Goal: Transaction & Acquisition: Purchase product/service

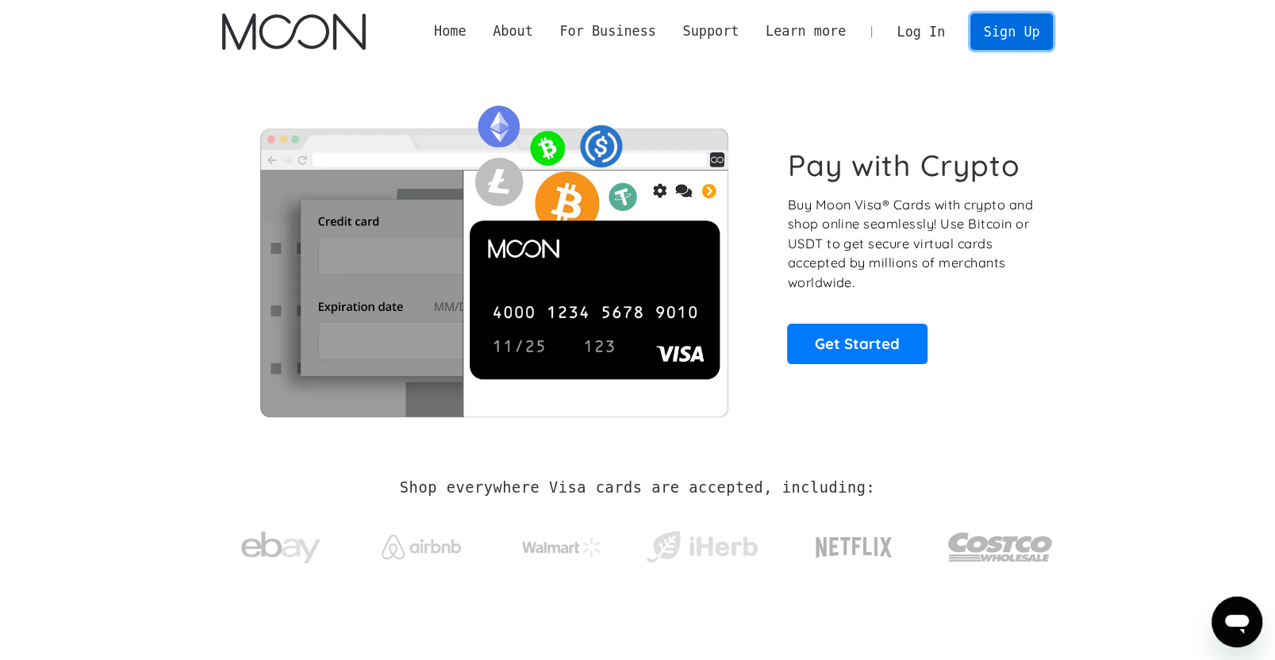
click at [1040, 41] on link "Sign Up" at bounding box center [1011, 31] width 83 height 36
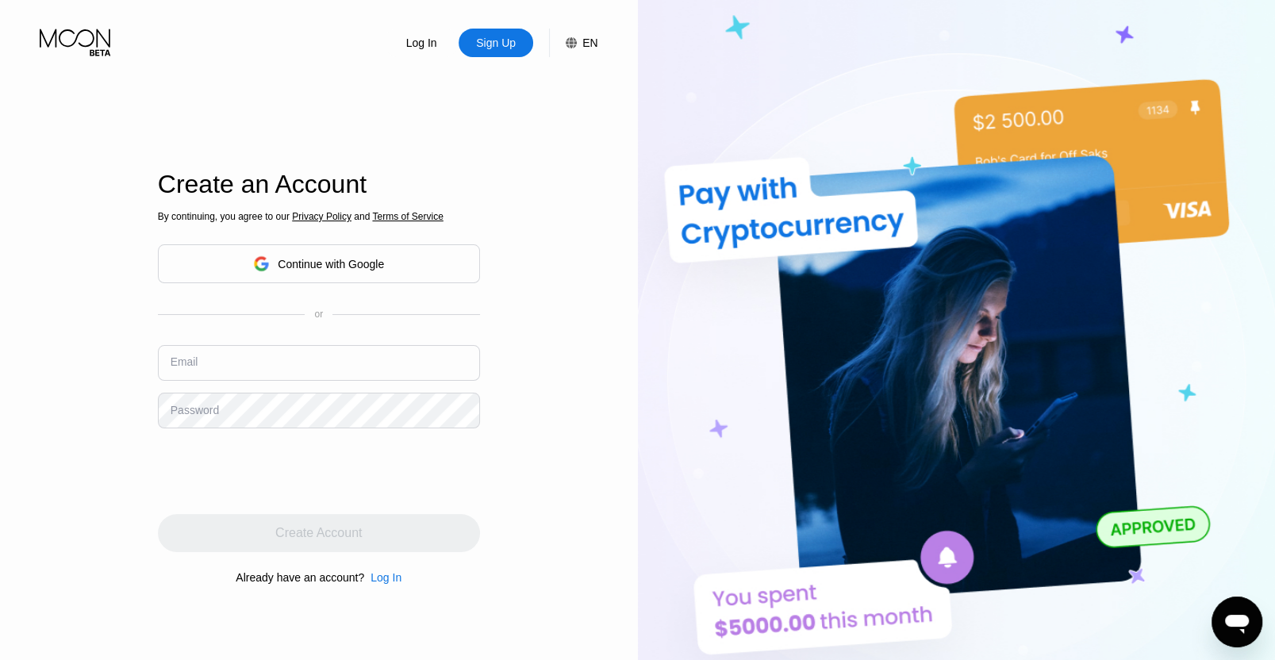
click at [236, 351] on input "text" at bounding box center [319, 363] width 322 height 36
paste input "[EMAIL_ADDRESS][DOMAIN_NAME]"
type input "[EMAIL_ADDRESS][DOMAIN_NAME]"
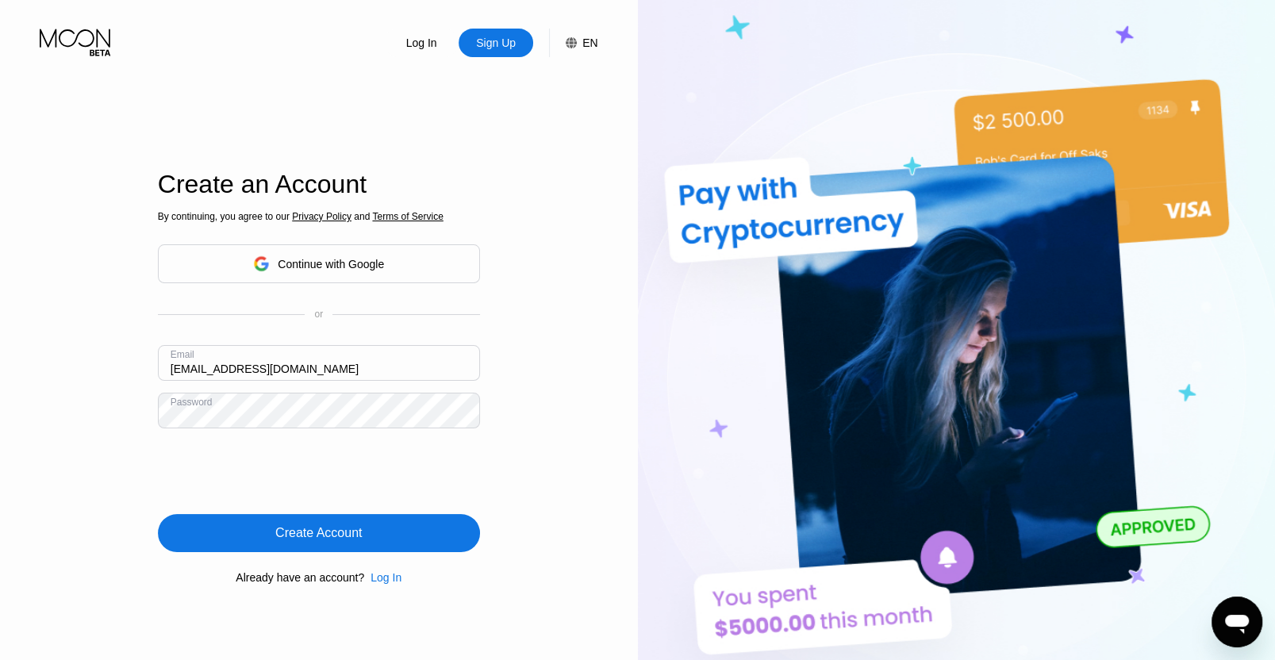
click at [299, 515] on div "Create Account" at bounding box center [319, 533] width 322 height 38
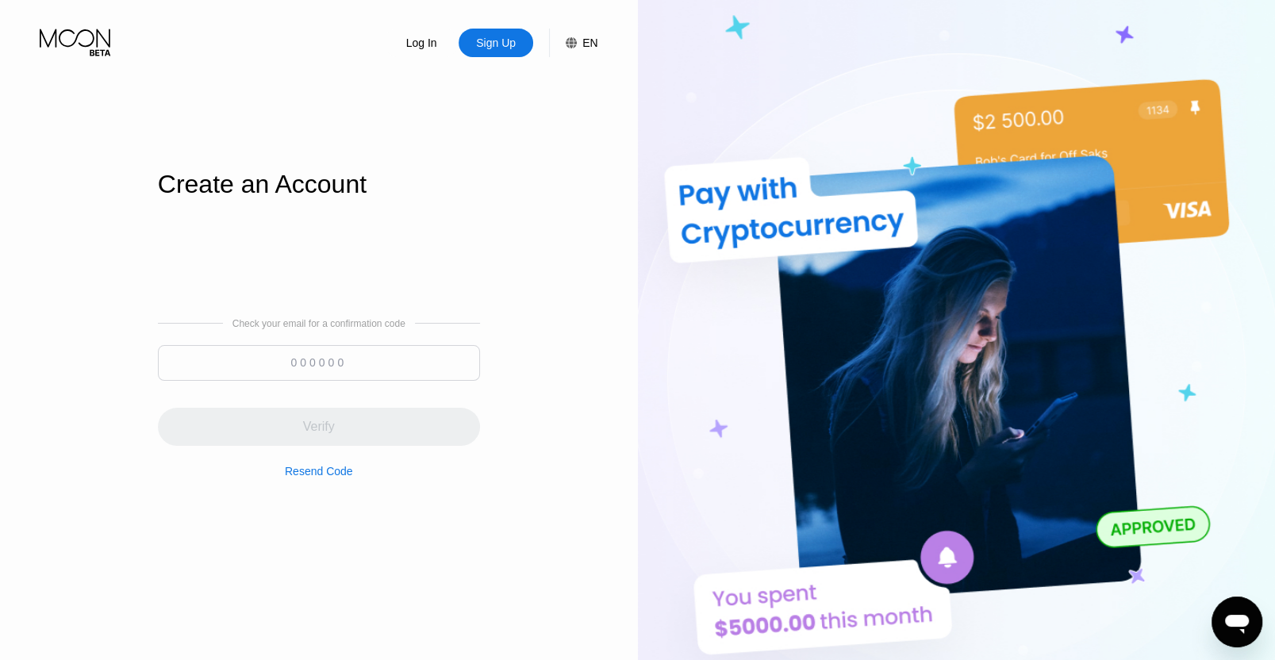
click at [337, 361] on input at bounding box center [319, 363] width 322 height 36
paste input "398532"
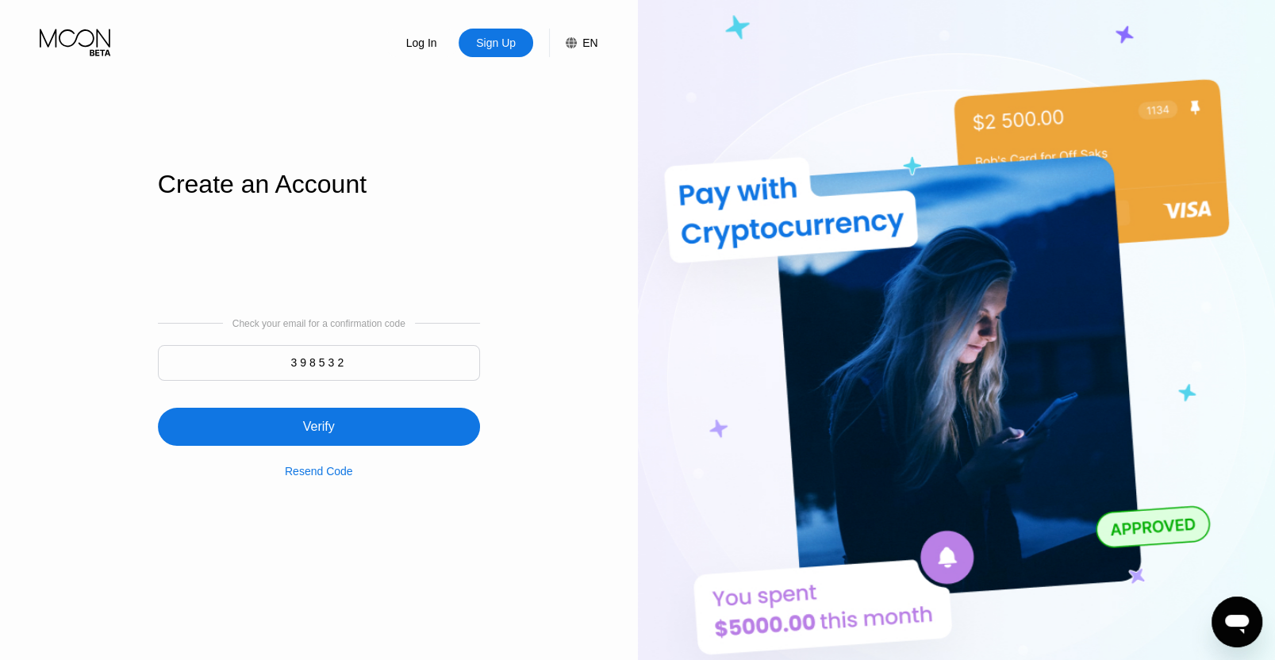
type input "398532"
click at [301, 421] on div "Verify" at bounding box center [319, 427] width 322 height 38
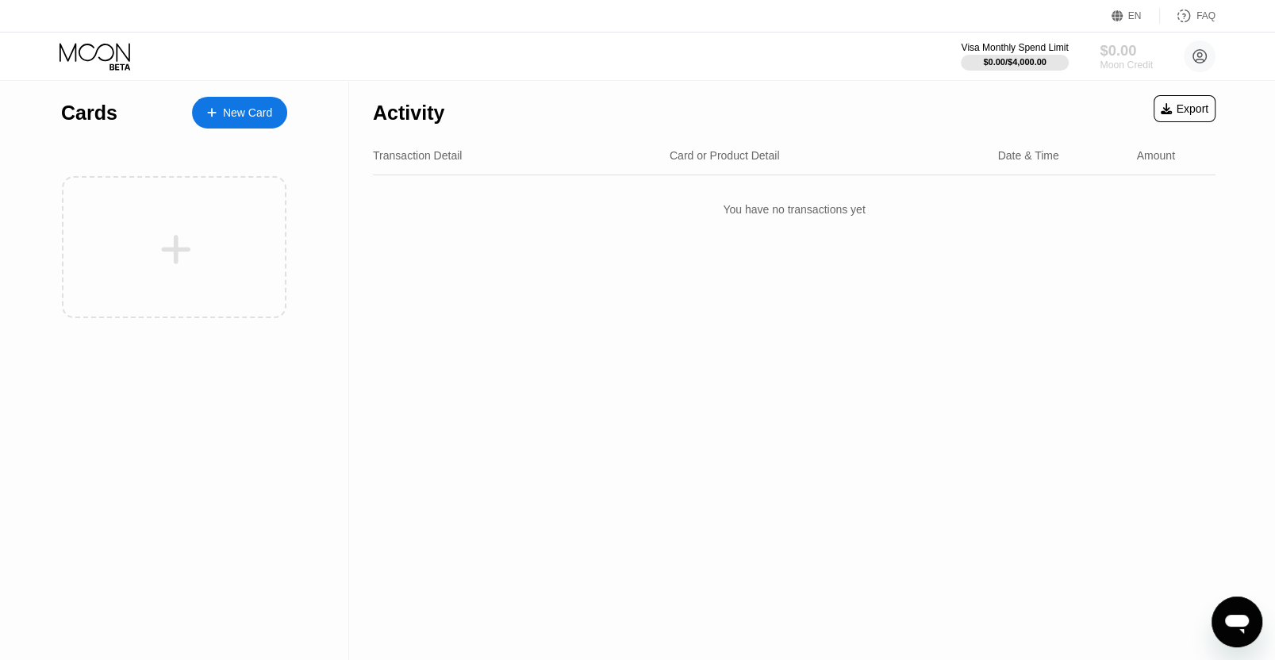
click at [1119, 62] on div "Moon Credit" at bounding box center [1126, 65] width 53 height 11
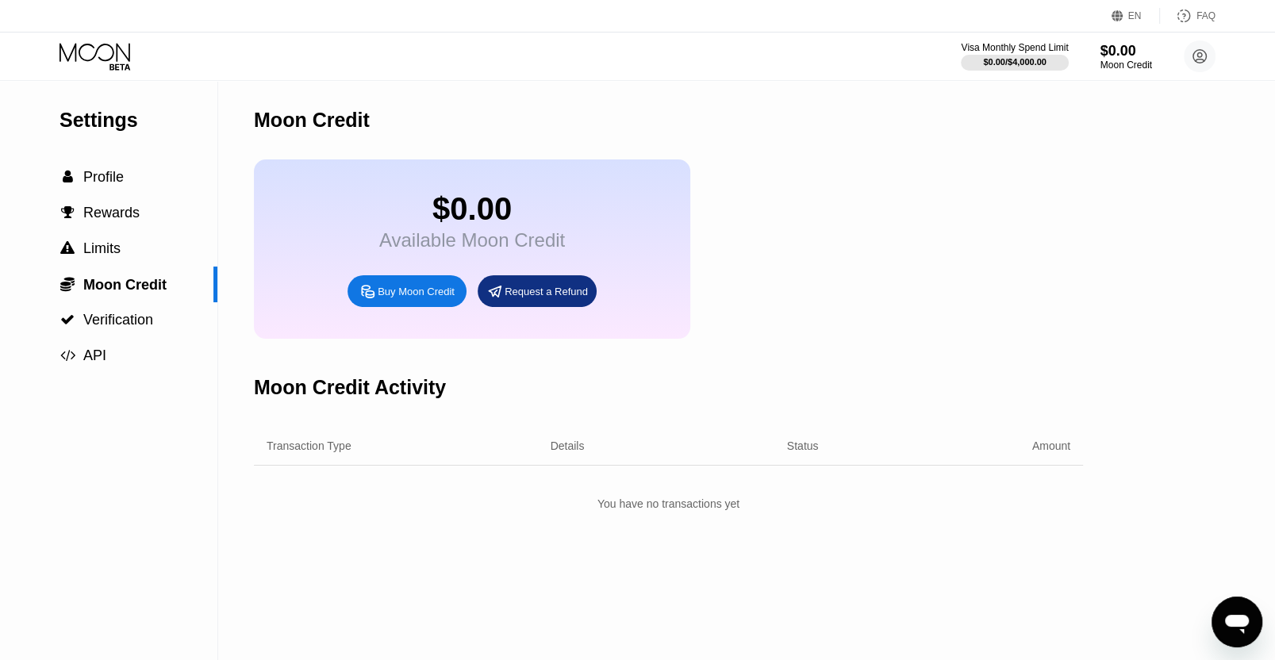
click at [447, 298] on div "Buy Moon Credit" at bounding box center [416, 291] width 77 height 13
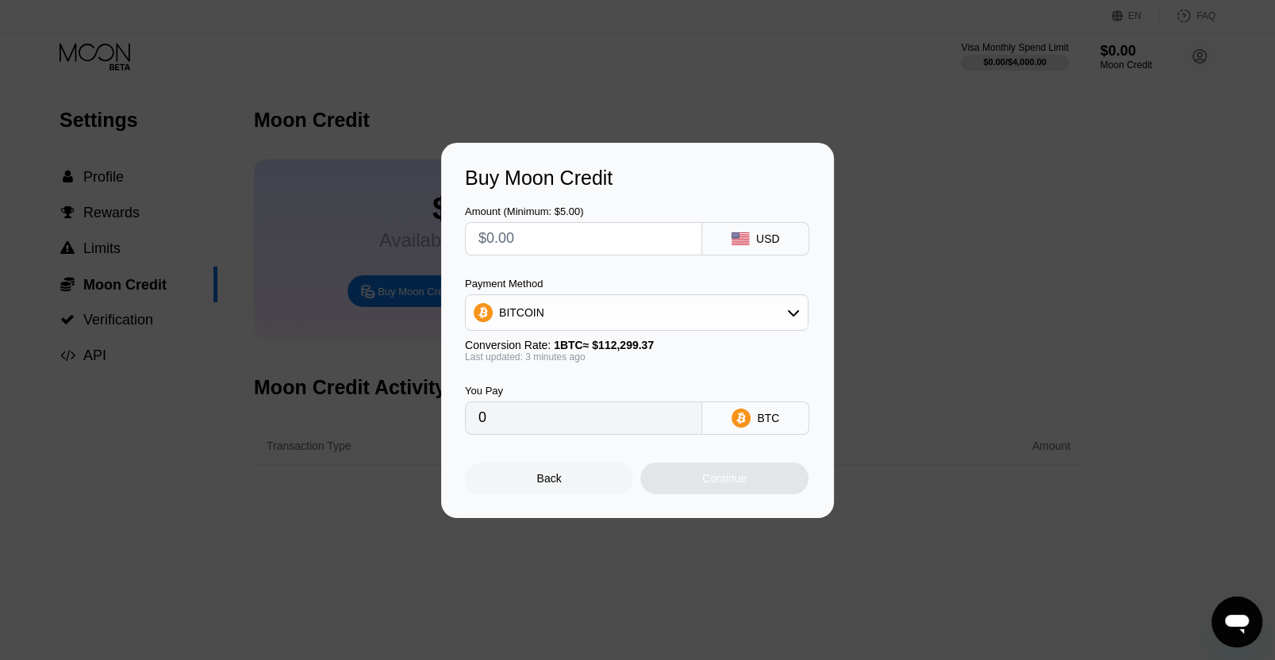
click at [547, 232] on input "text" at bounding box center [583, 239] width 210 height 32
click at [583, 332] on div "Payment Method BITCOIN Conversion Rate: 1 BTC ≈ $112,299.37 Last updated: 3 min…" at bounding box center [637, 320] width 344 height 85
click at [595, 321] on div "BITCOIN" at bounding box center [637, 313] width 342 height 32
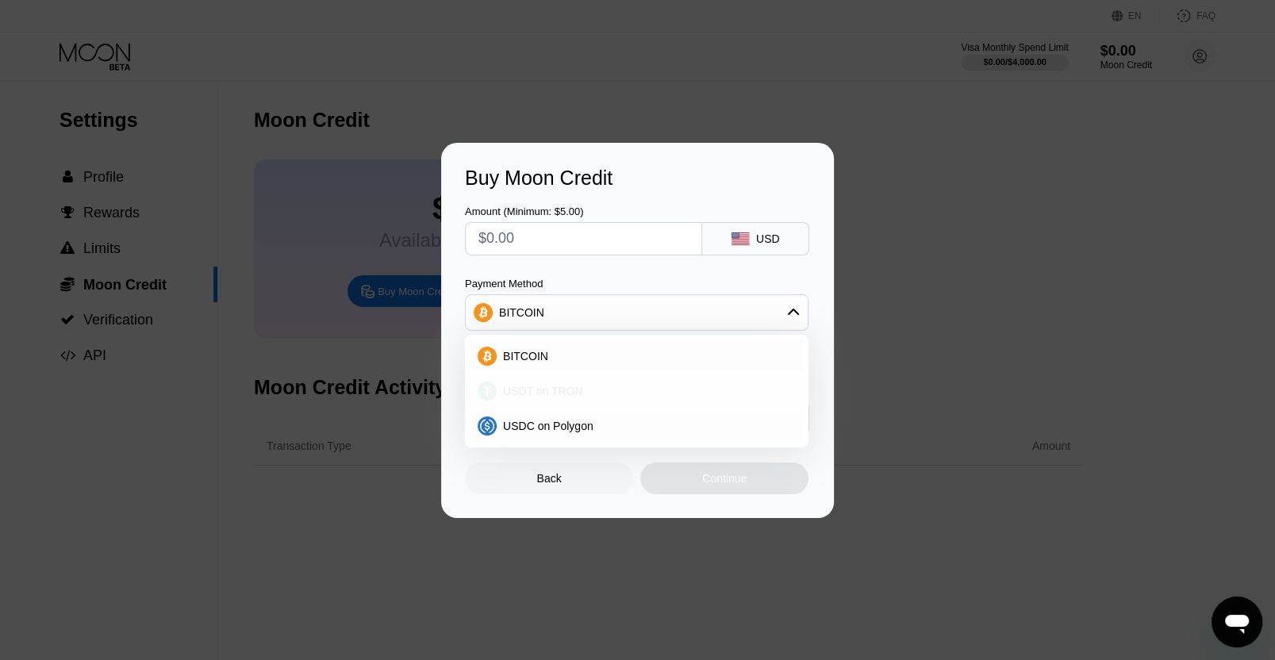
click at [545, 386] on span "USDT on TRON" at bounding box center [543, 391] width 80 height 13
type input "0.00"
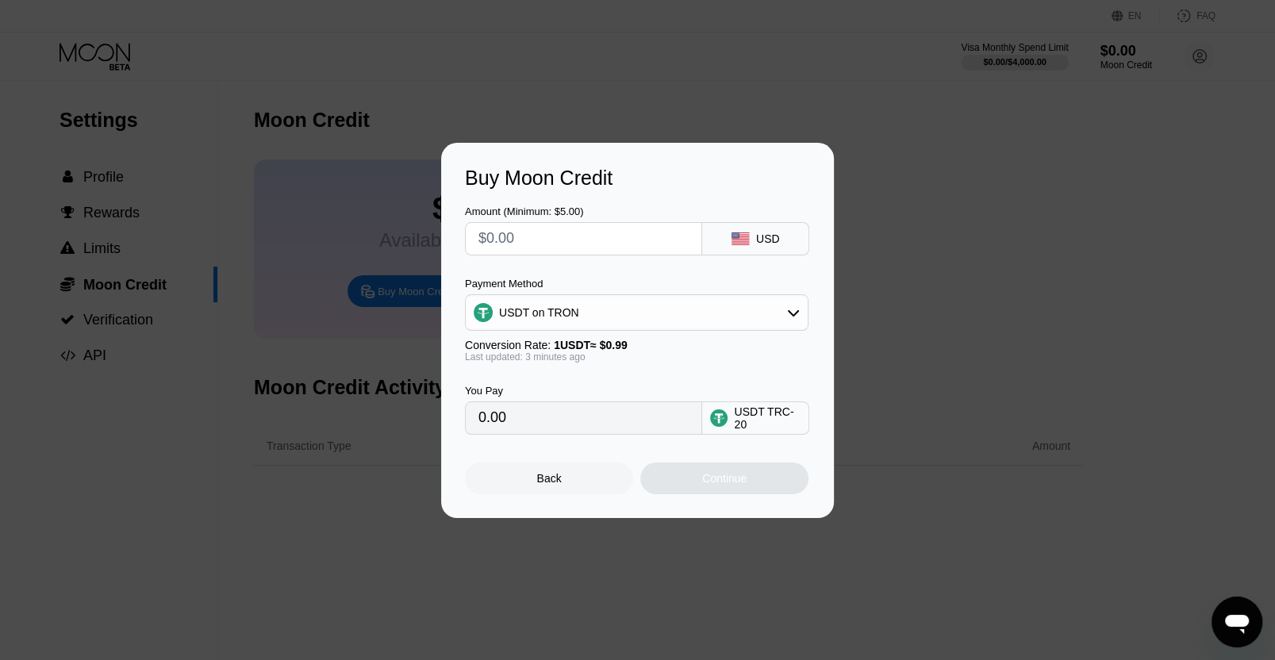
click at [569, 317] on div "USDT on TRON" at bounding box center [539, 312] width 80 height 13
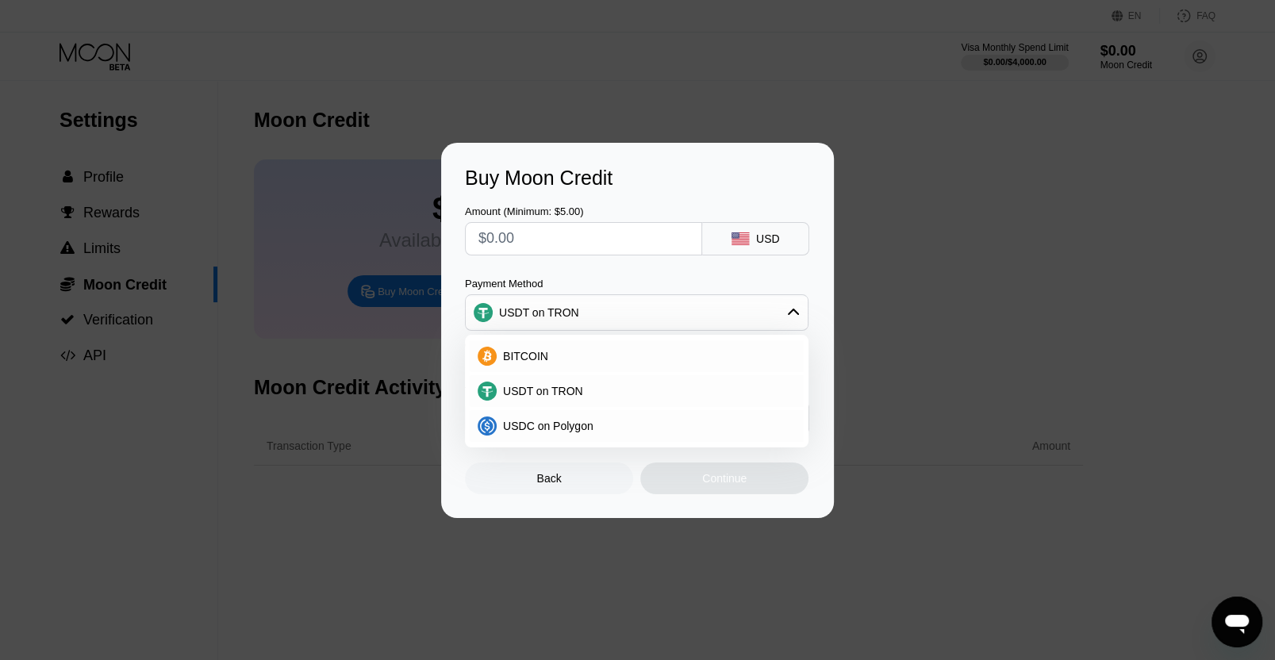
click at [569, 317] on div "USDT on TRON" at bounding box center [539, 312] width 80 height 13
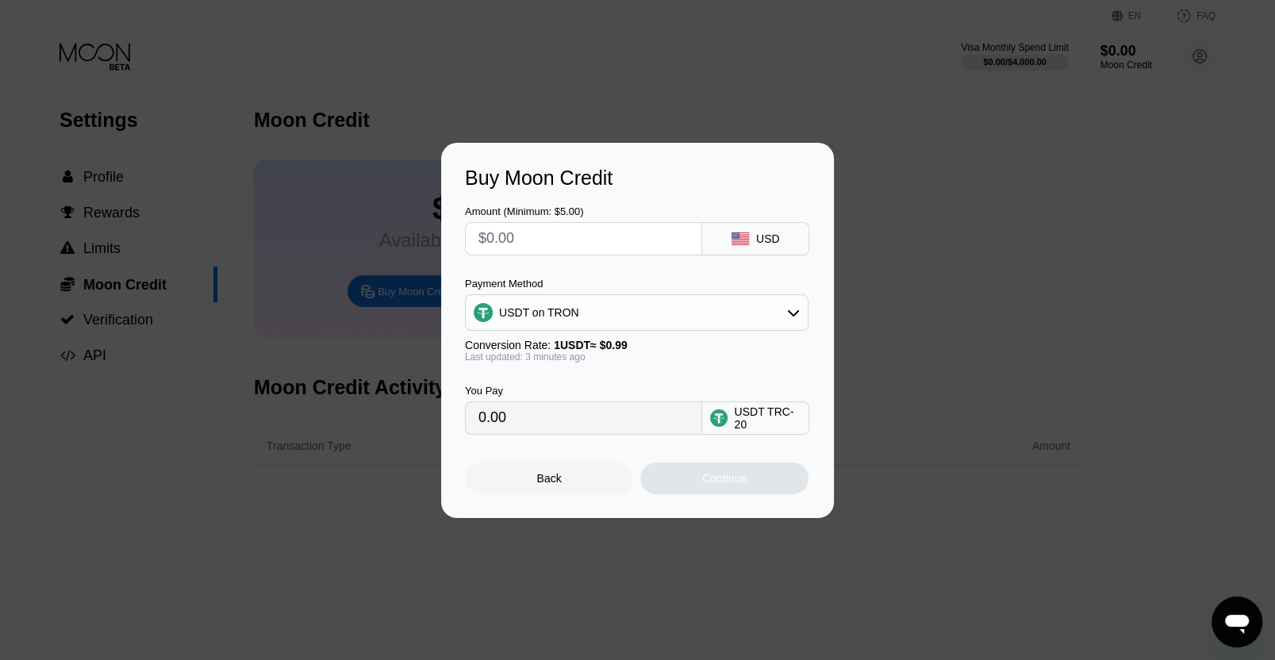
click at [543, 244] on input "text" at bounding box center [583, 239] width 210 height 32
type input "$1"
type input "1.01"
type input "$15"
type input "15.15"
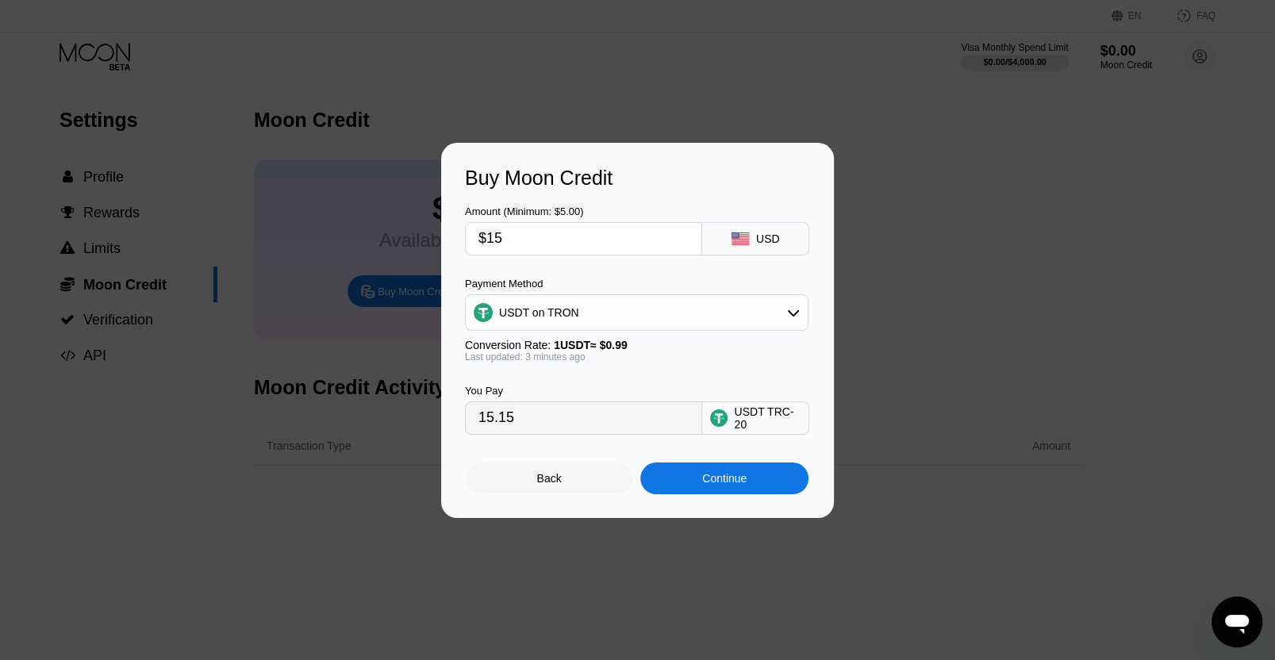
type input "$150"
type input "151.52"
click at [580, 265] on div "Amount (Minimum: $5.00) $150 USD Payment Method USDT on TRON Conversion Rate: 1…" at bounding box center [637, 312] width 345 height 245
drag, startPoint x: 517, startPoint y: 225, endPoint x: 497, endPoint y: 246, distance: 29.2
click at [497, 246] on input "$150" at bounding box center [583, 239] width 210 height 32
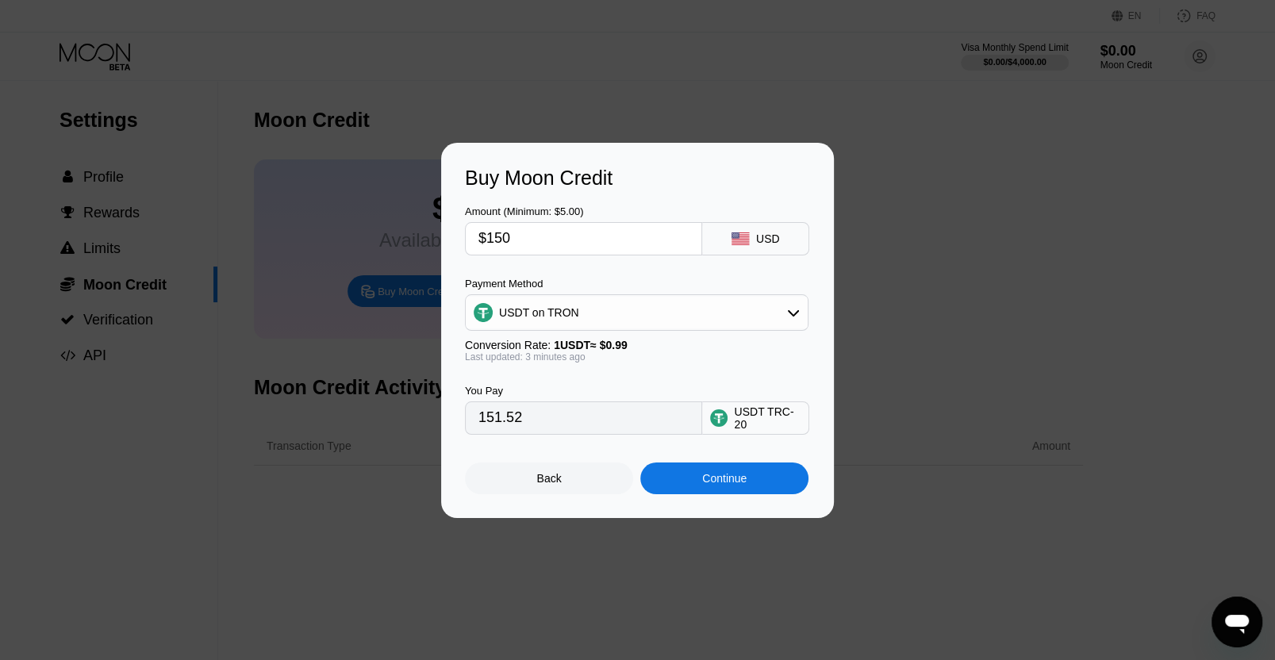
type input "$10"
type input "10.10"
type input "$100"
type input "101.01"
click at [619, 284] on div "Payment Method" at bounding box center [637, 284] width 344 height 12
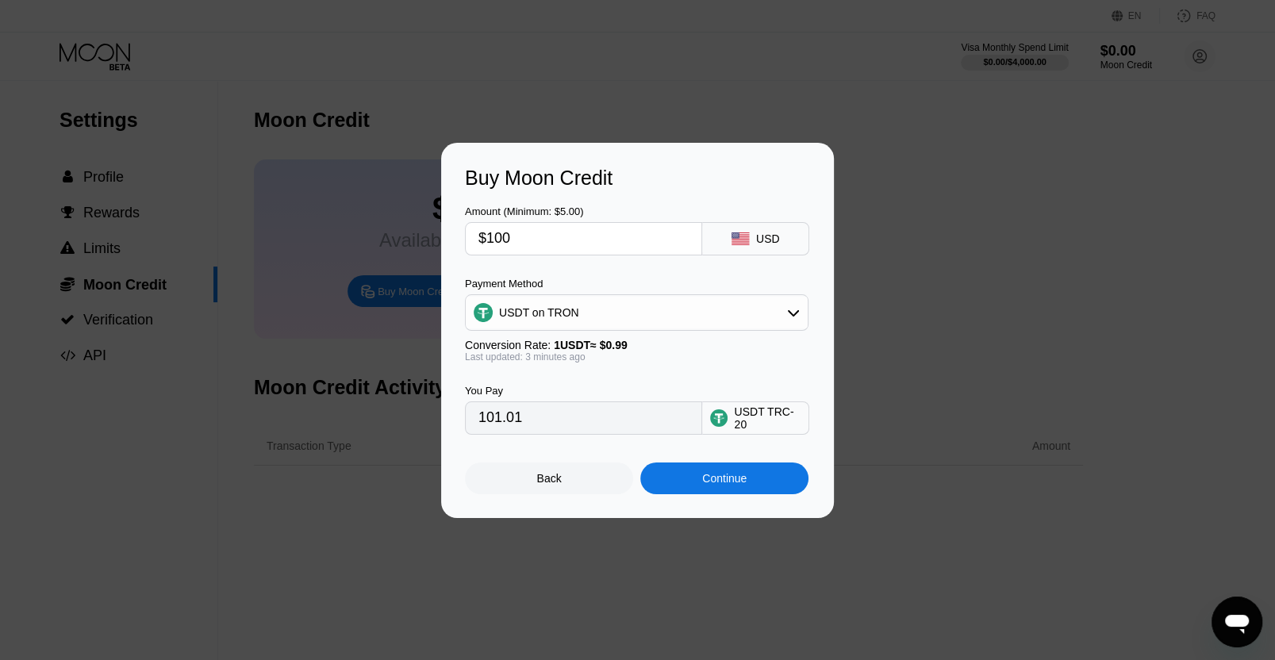
drag, startPoint x: 564, startPoint y: 228, endPoint x: 491, endPoint y: 248, distance: 75.4
click at [491, 248] on input "$100" at bounding box center [583, 239] width 210 height 32
type input "$15"
type input "15.15"
type input "$150"
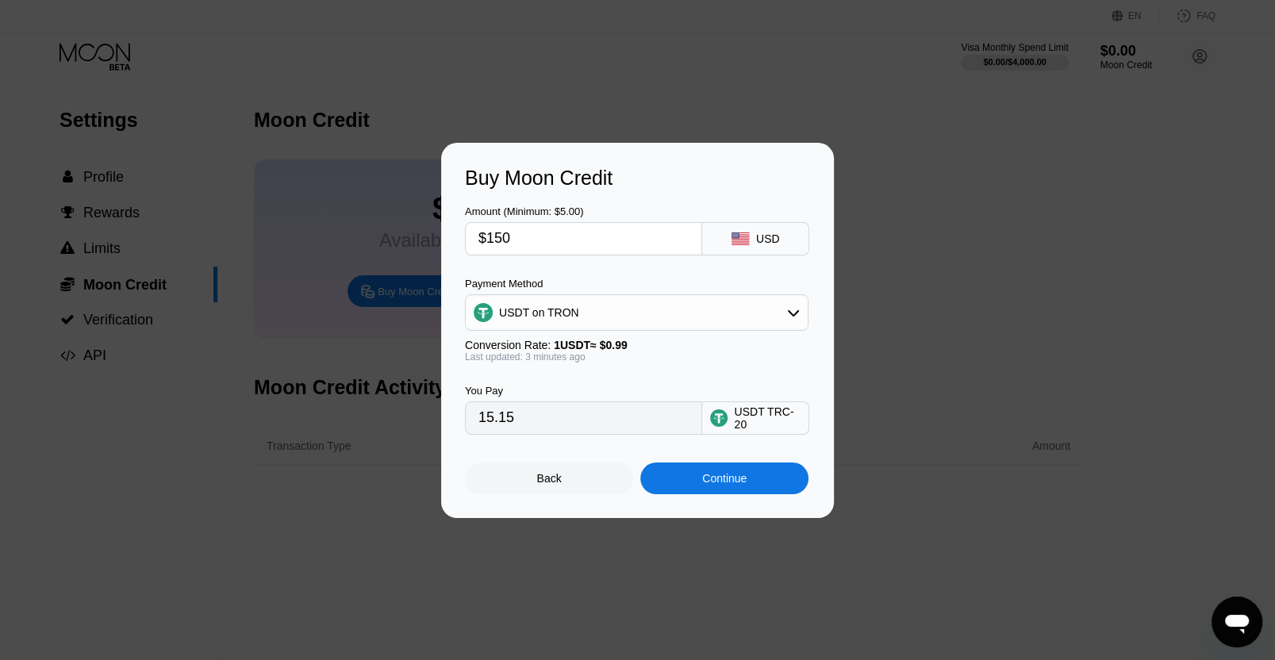
type input "151.52"
type input "$150"
click at [590, 278] on div "Payment Method" at bounding box center [637, 284] width 344 height 12
click at [729, 494] on div "Continue" at bounding box center [724, 479] width 168 height 32
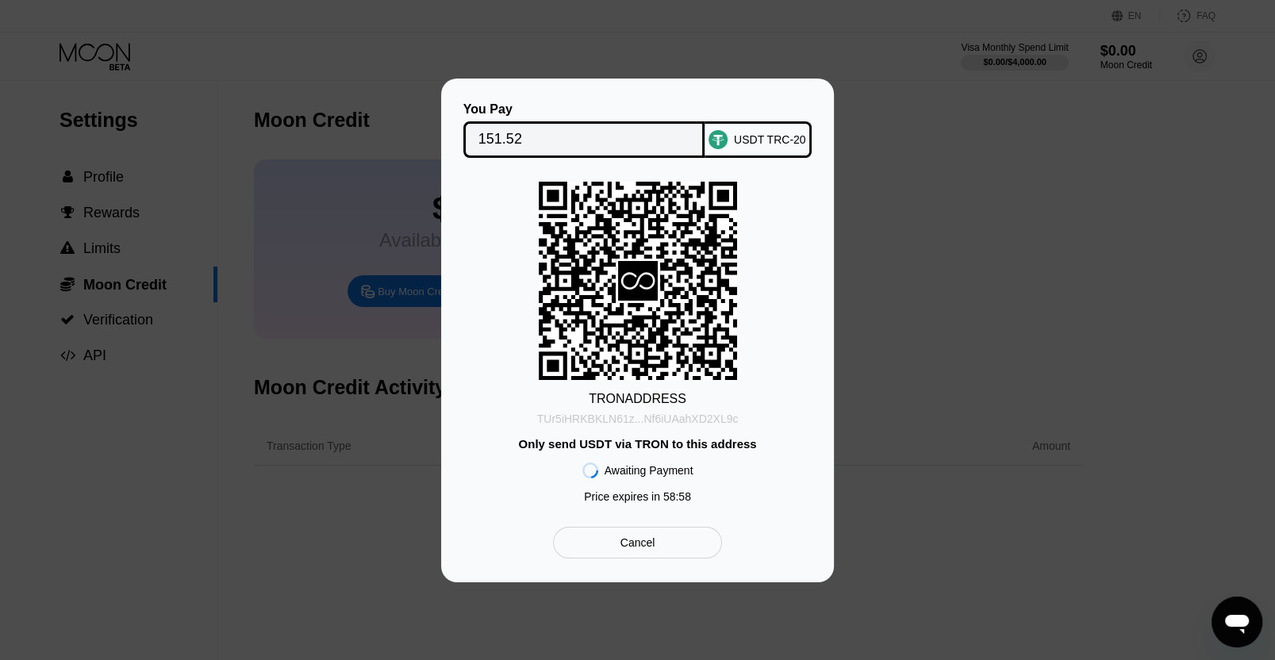
click at [628, 413] on div "TUr5iHRKBKLN61z...Nf6iUAahXD2XL9c" at bounding box center [638, 419] width 202 height 13
click at [502, 133] on input "151.52" at bounding box center [584, 140] width 212 height 32
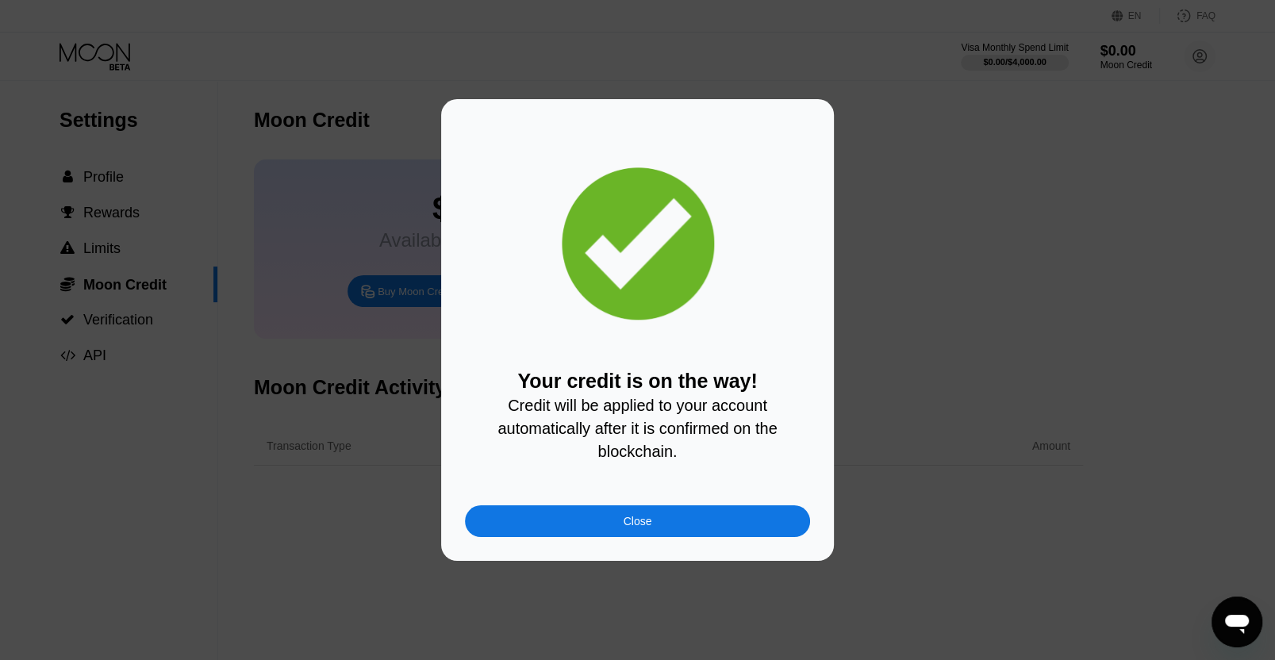
click at [635, 525] on div "Close" at bounding box center [638, 521] width 29 height 13
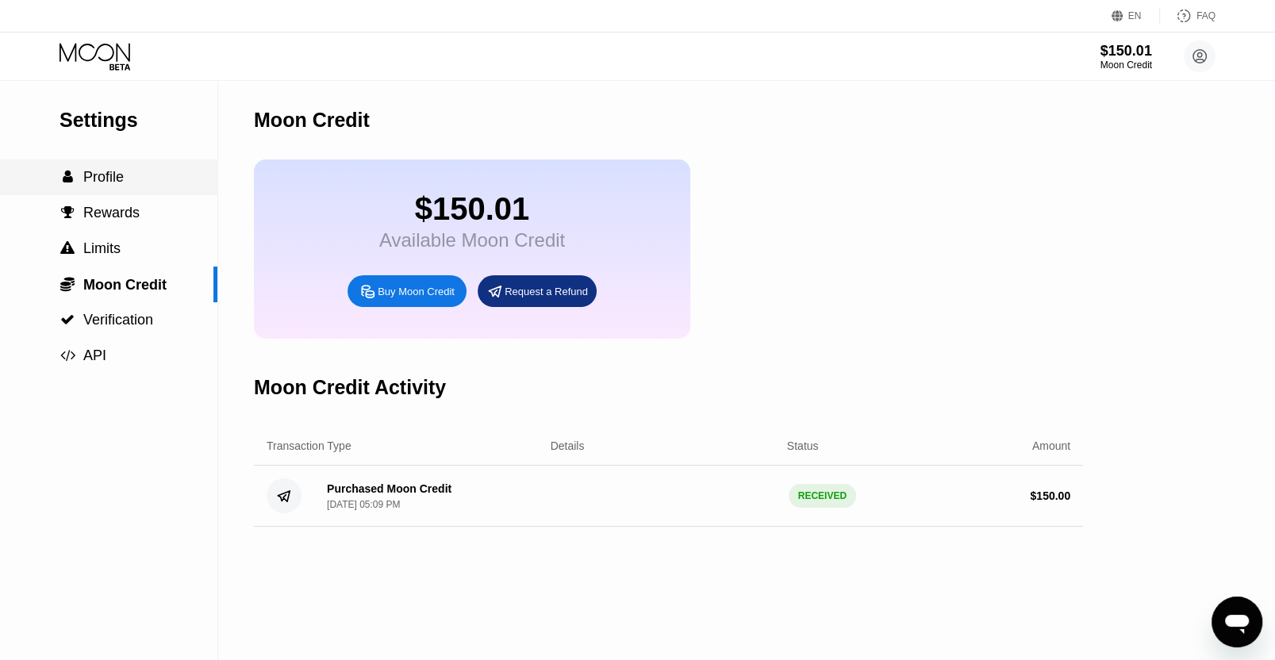
click at [112, 180] on span "Profile" at bounding box center [103, 177] width 40 height 16
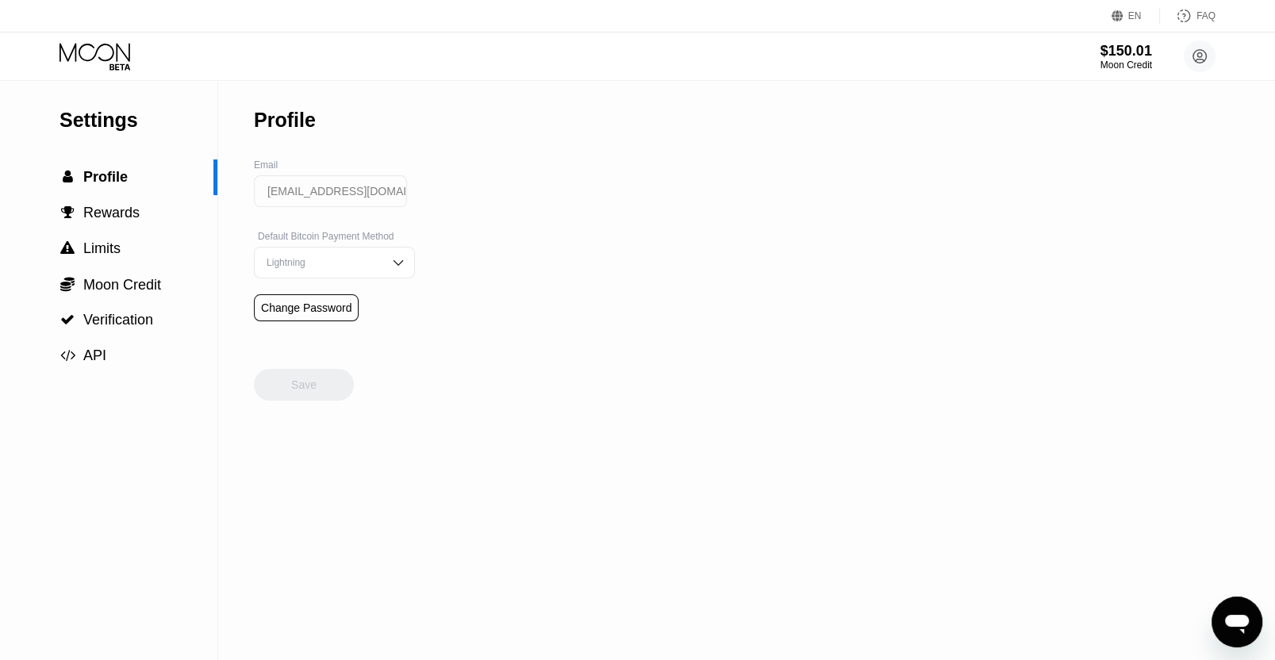
click at [83, 58] on icon at bounding box center [95, 52] width 71 height 18
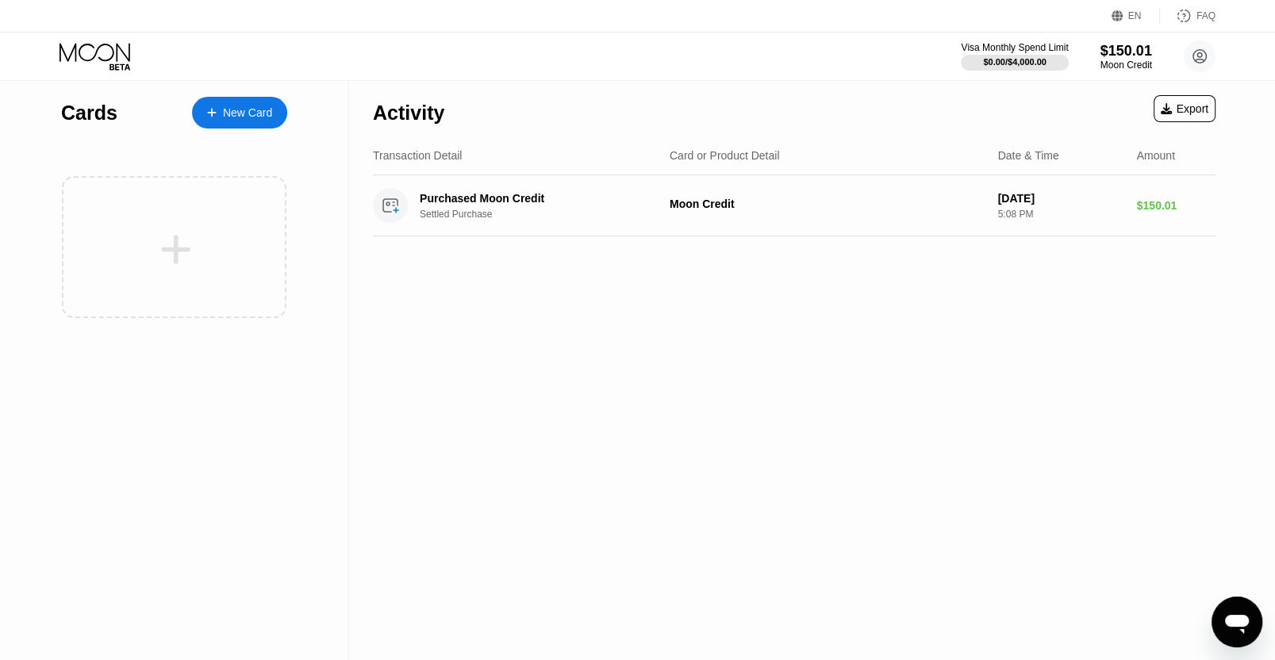
click at [260, 107] on div "New Card" at bounding box center [247, 112] width 49 height 13
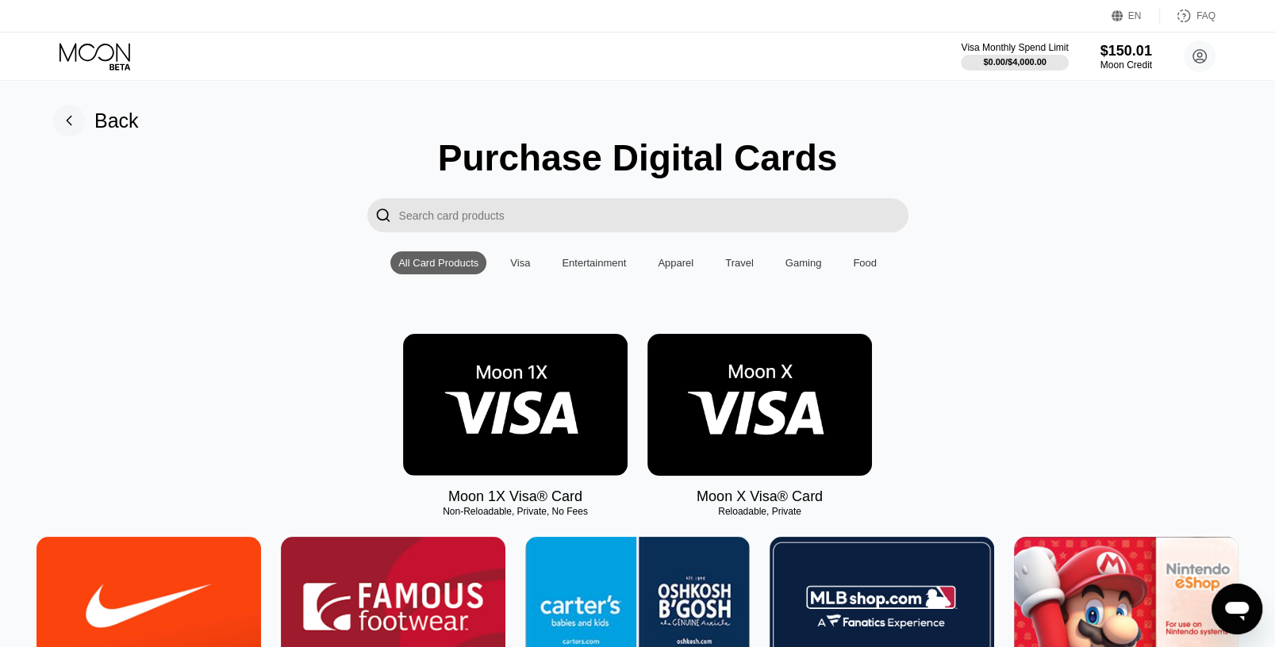
scroll to position [83, 0]
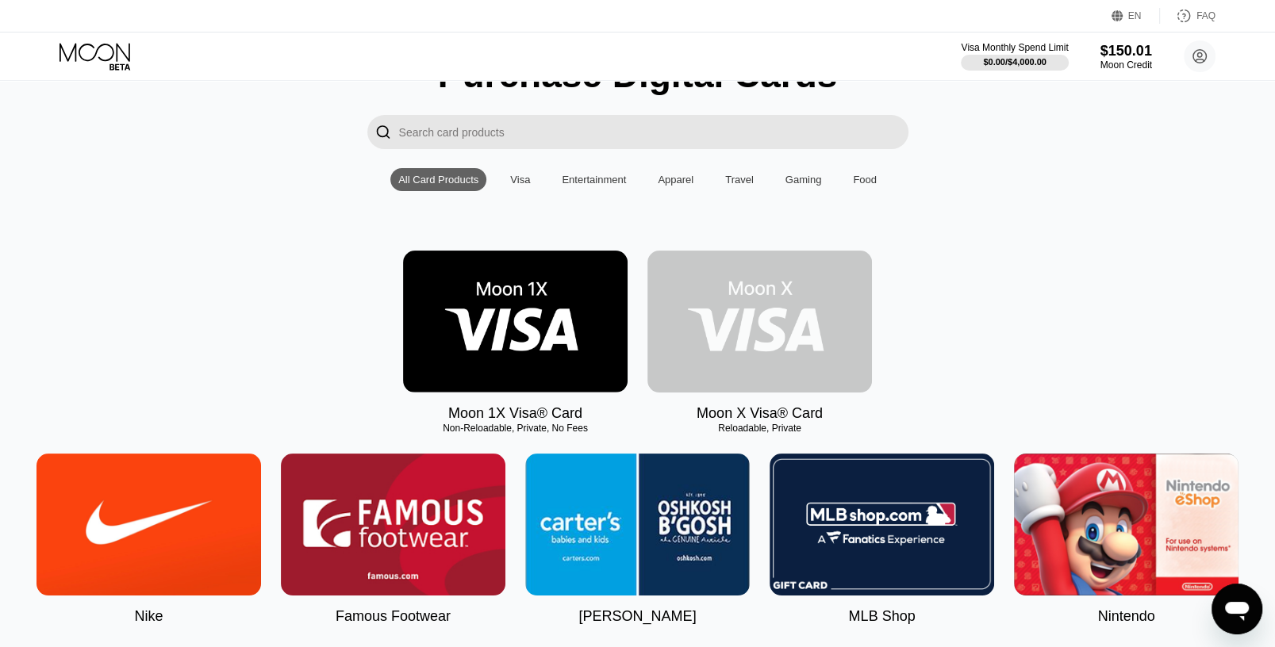
click at [770, 323] on img at bounding box center [759, 322] width 225 height 142
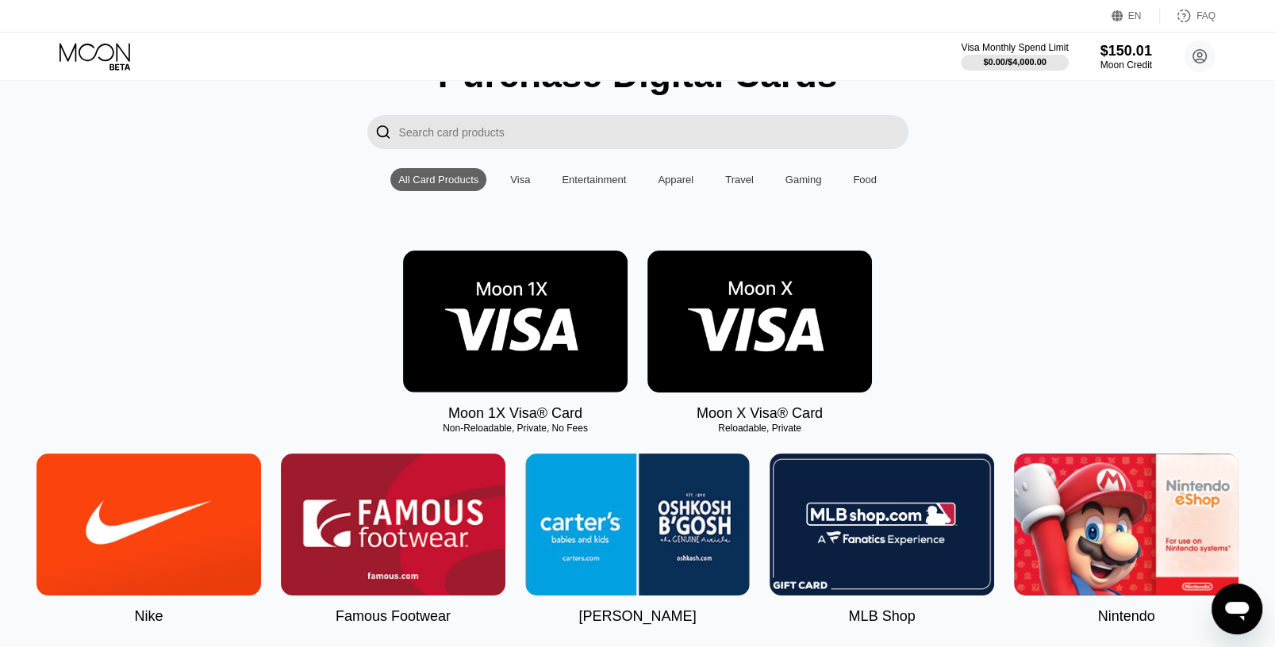
click at [731, 328] on img at bounding box center [759, 322] width 225 height 142
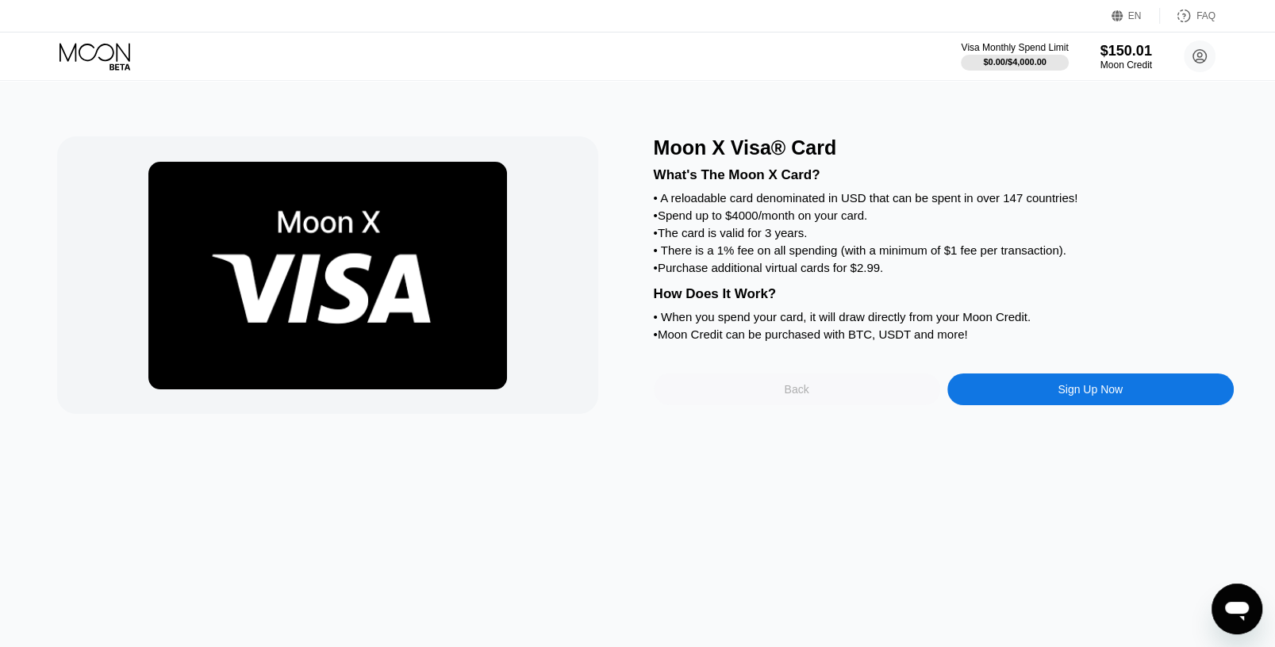
click at [741, 405] on div "Back" at bounding box center [797, 390] width 286 height 32
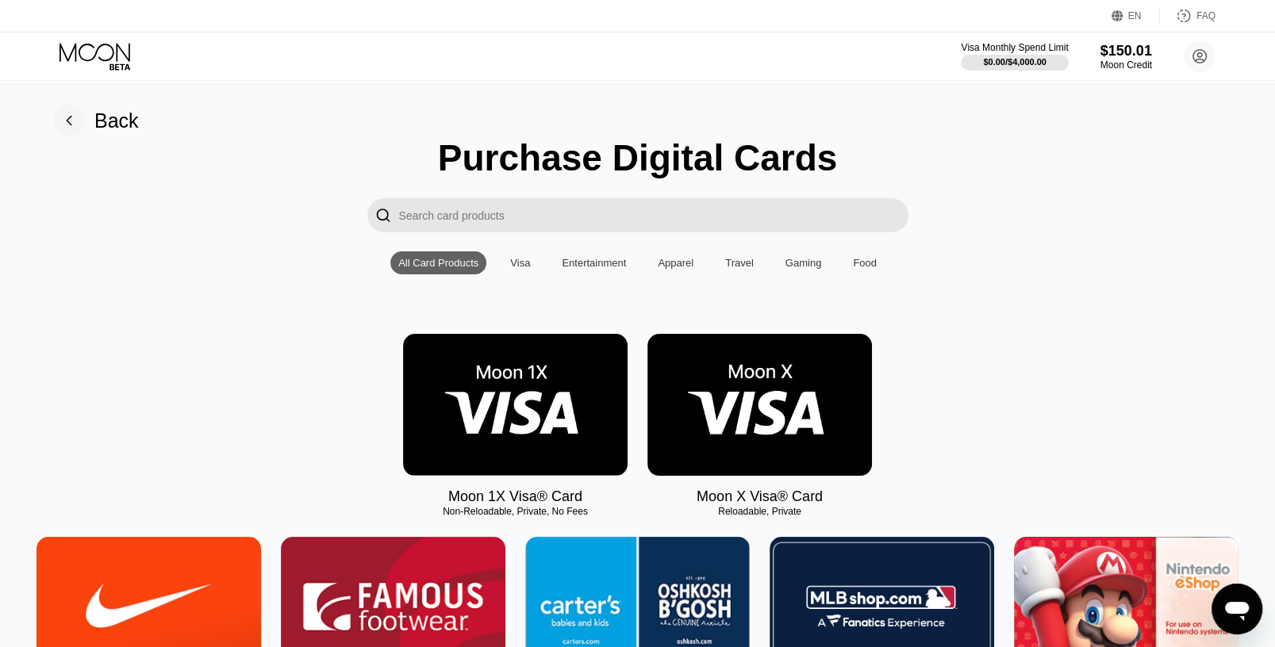
click at [487, 385] on img at bounding box center [515, 405] width 225 height 142
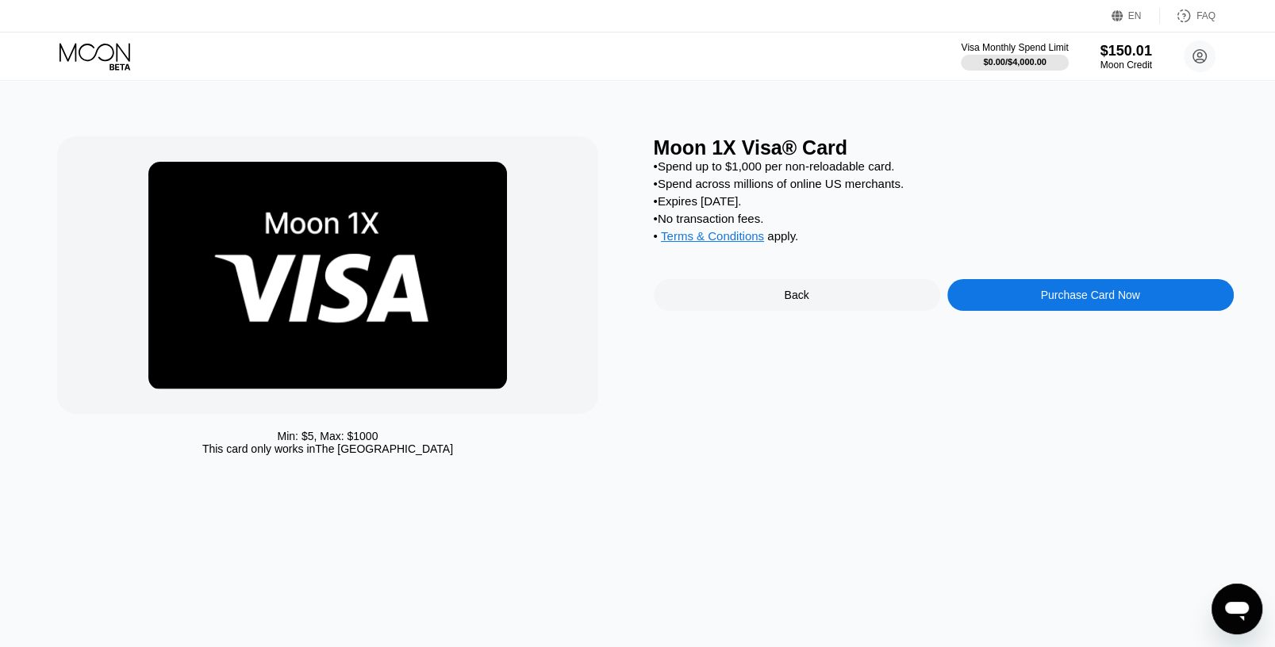
click at [1016, 311] on div "Purchase Card Now" at bounding box center [1090, 295] width 286 height 32
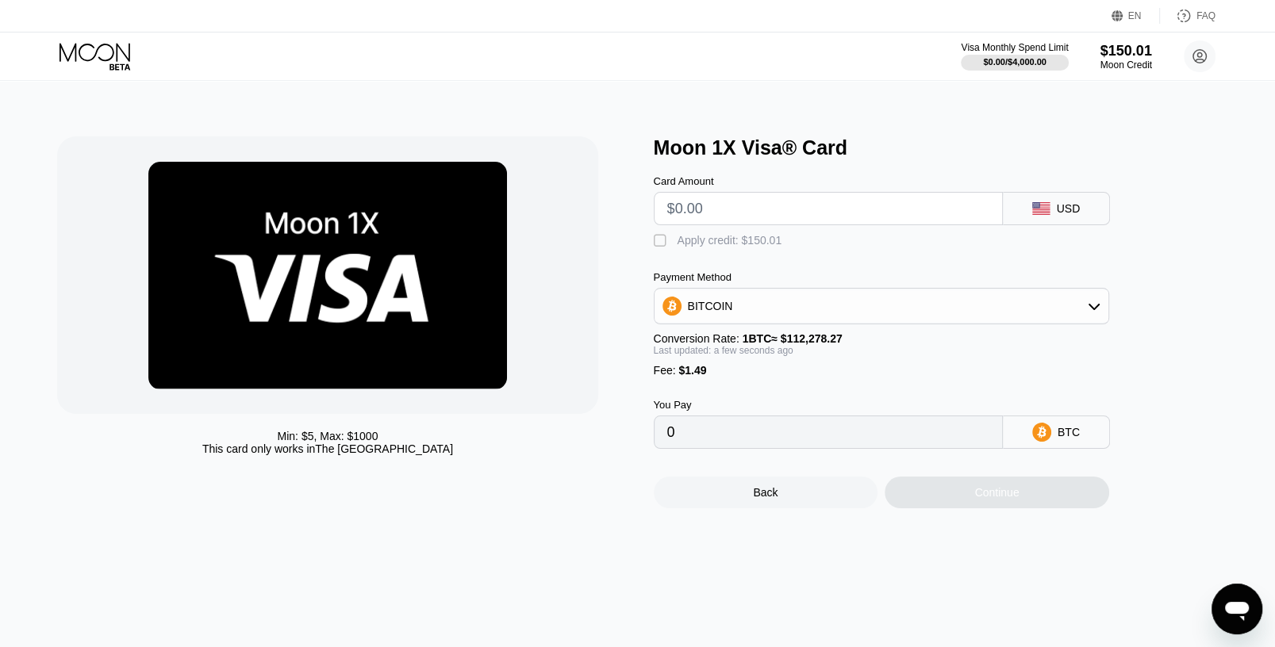
click at [670, 206] on input "text" at bounding box center [828, 209] width 322 height 32
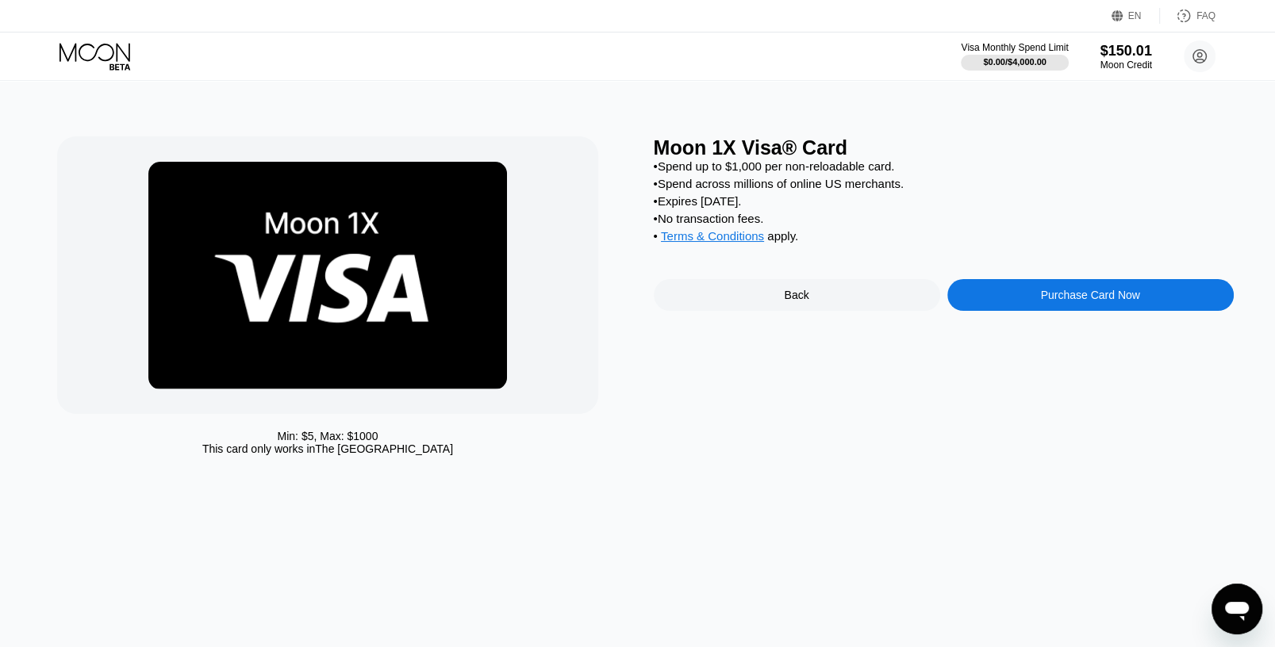
click at [810, 311] on div "Back" at bounding box center [797, 295] width 286 height 32
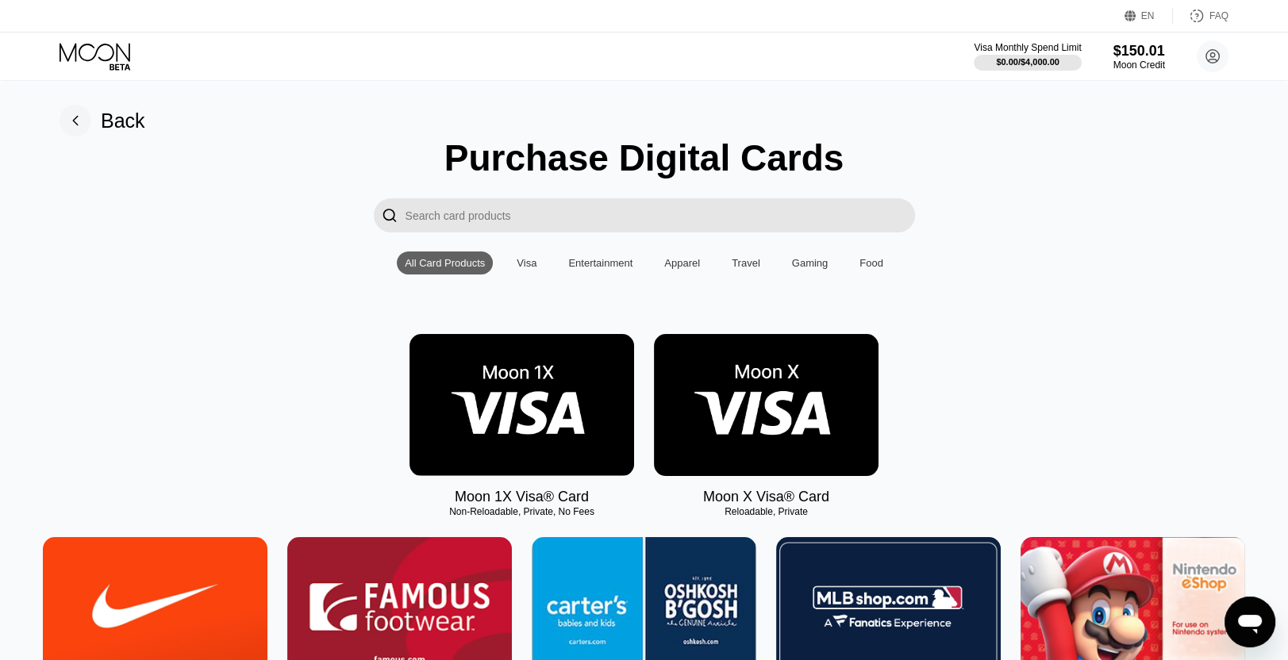
click at [773, 411] on img at bounding box center [766, 405] width 225 height 142
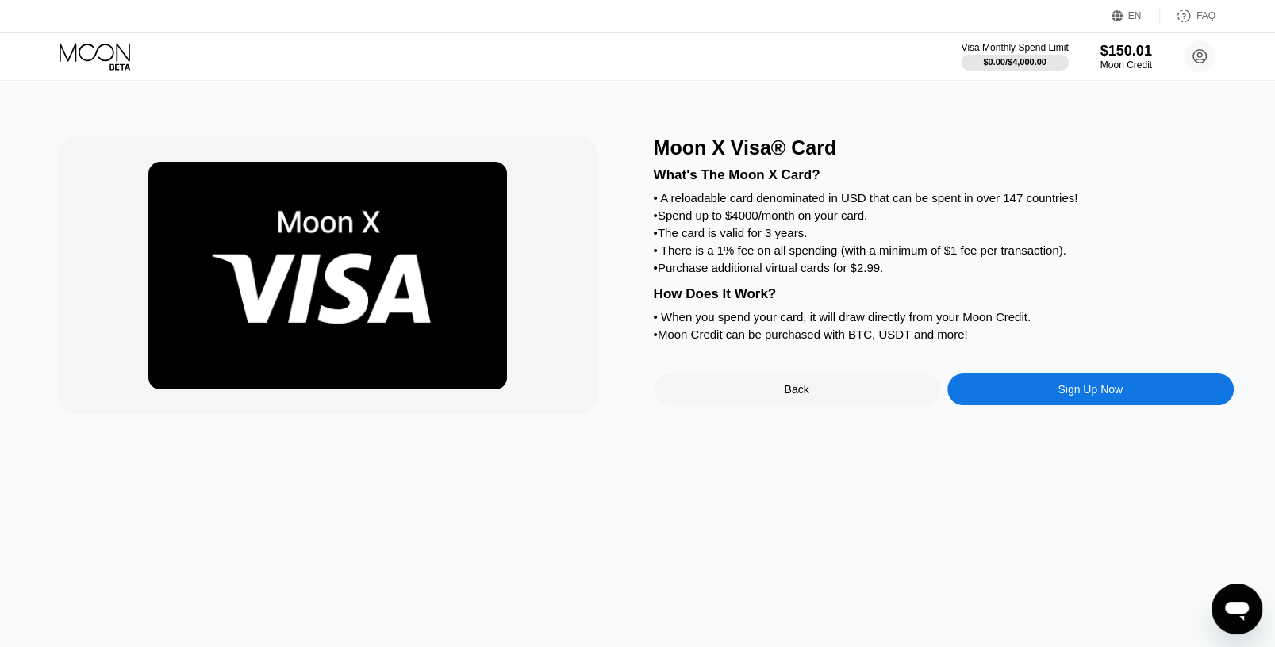
click at [1061, 405] on div "Sign Up Now" at bounding box center [1090, 390] width 286 height 32
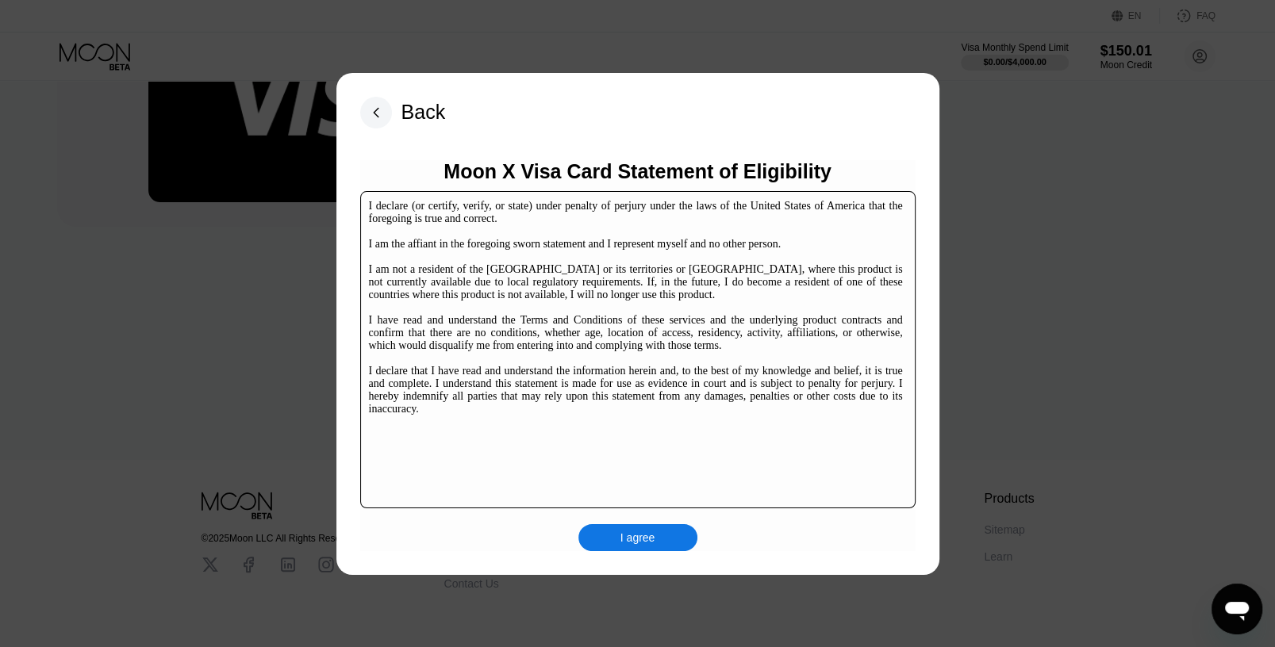
scroll to position [158, 0]
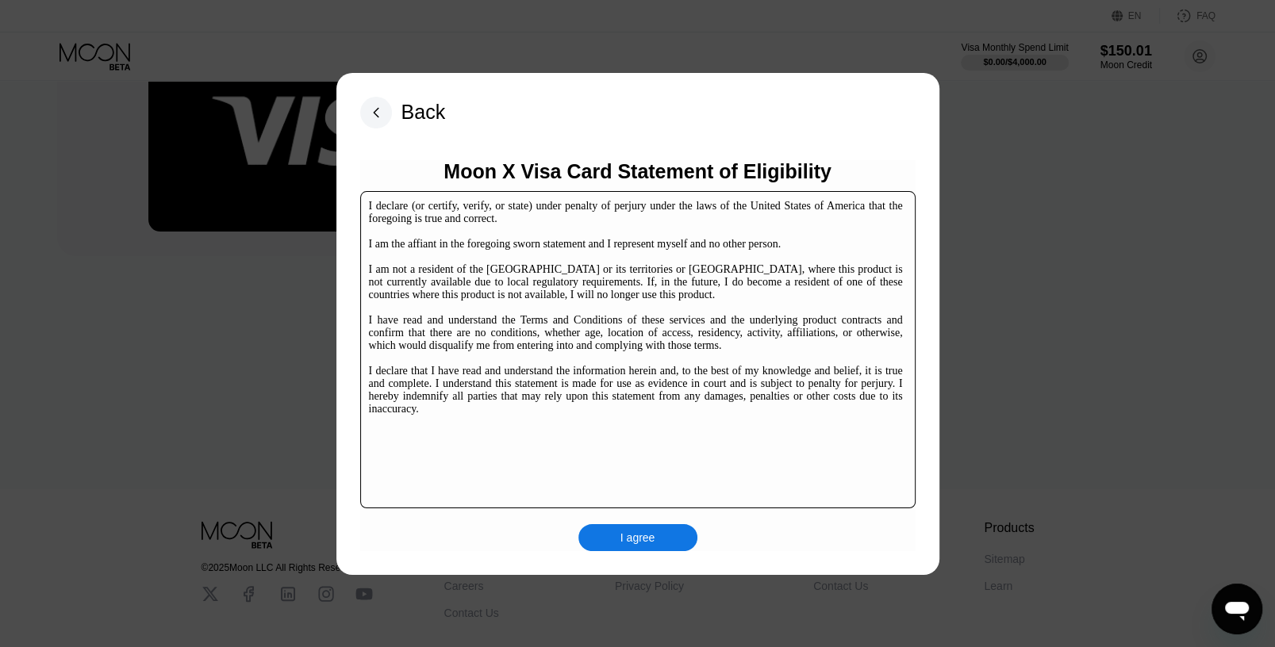
click at [655, 543] on div "I agree" at bounding box center [637, 537] width 119 height 27
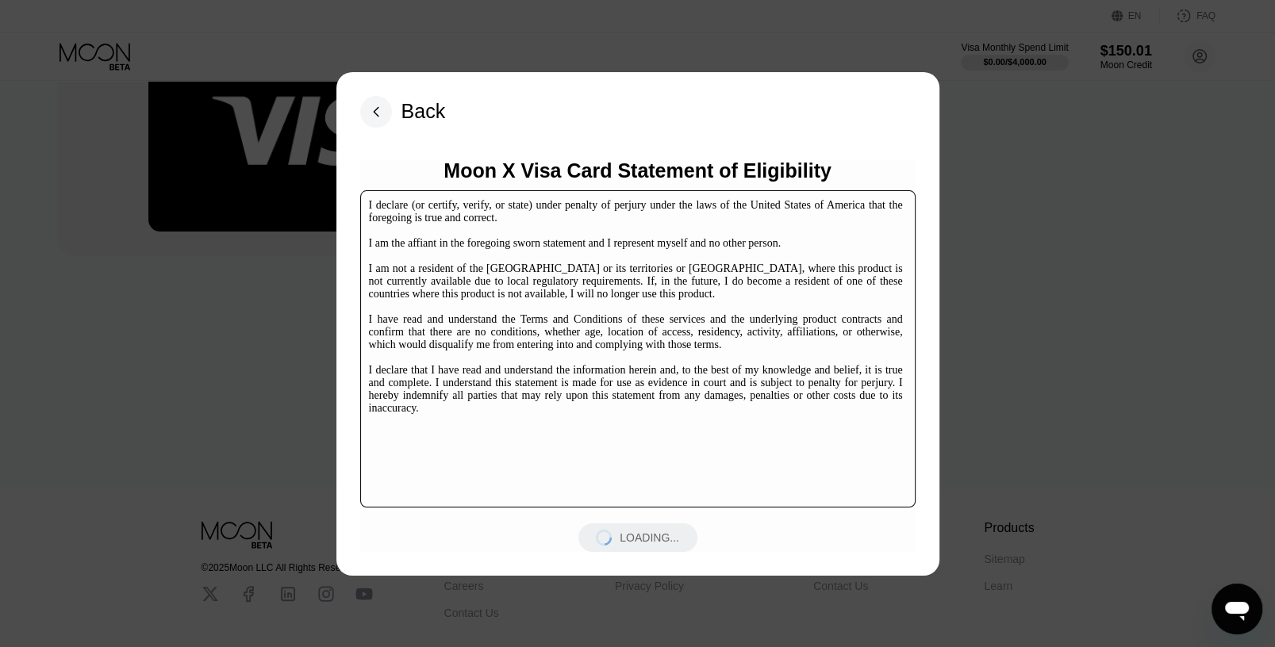
scroll to position [0, 0]
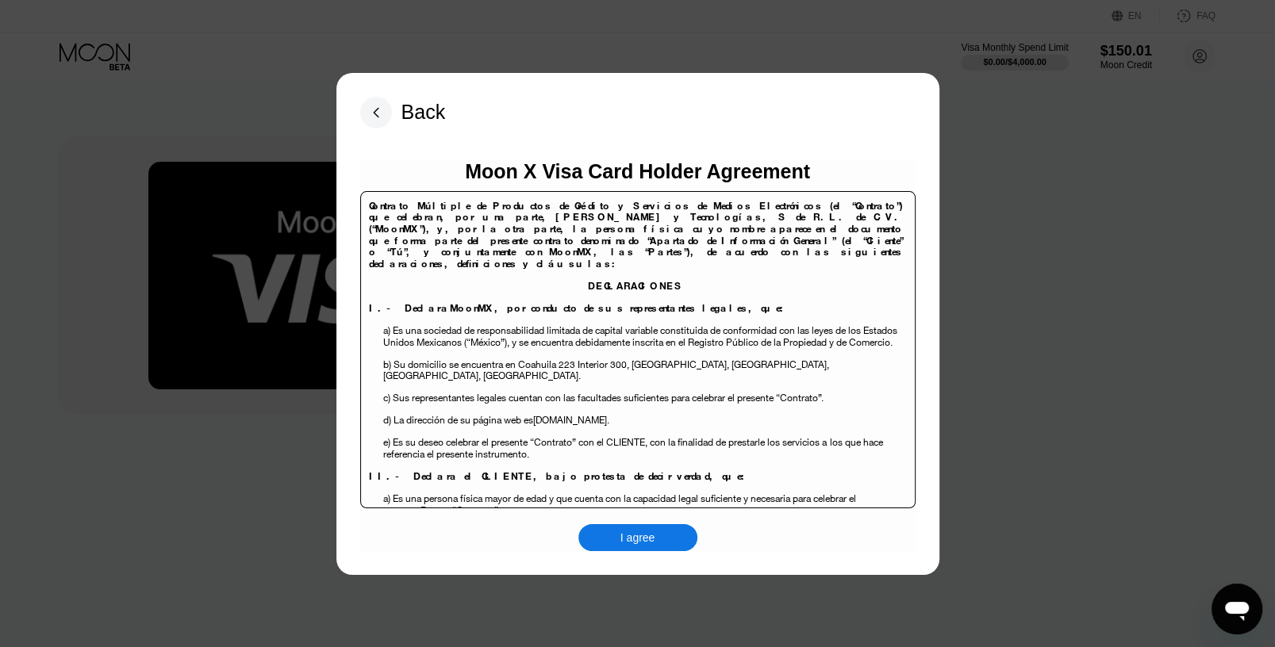
click at [640, 535] on div "I agree" at bounding box center [637, 538] width 35 height 14
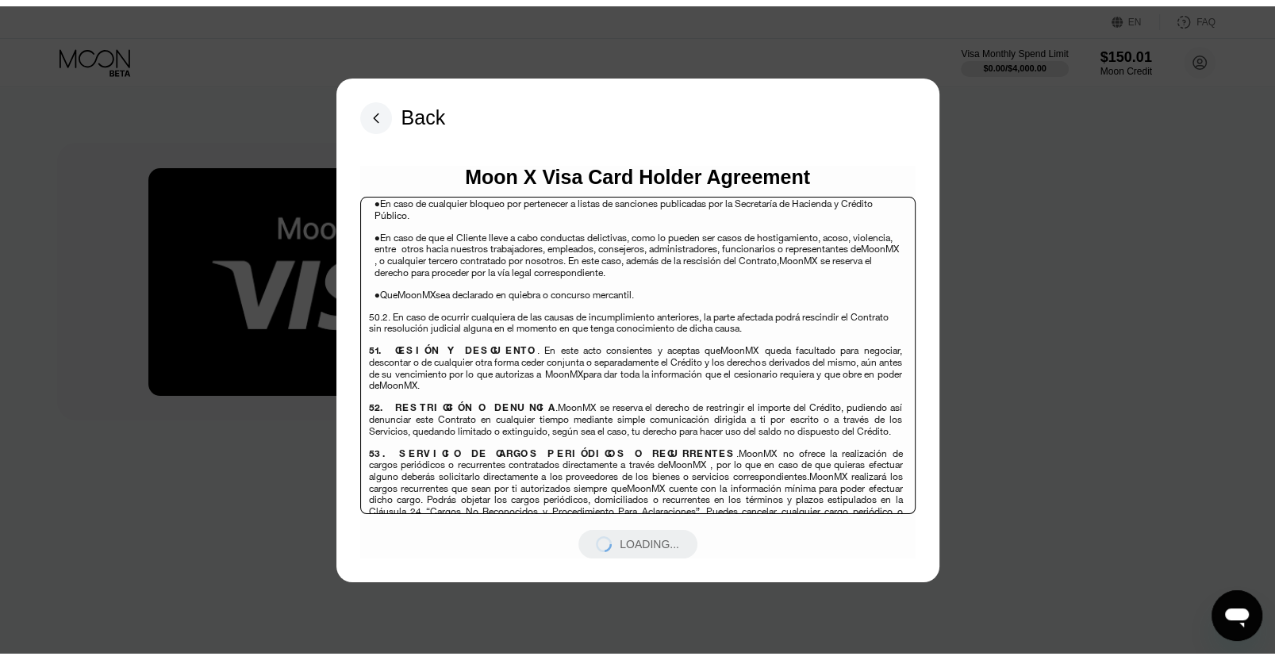
scroll to position [10299, 0]
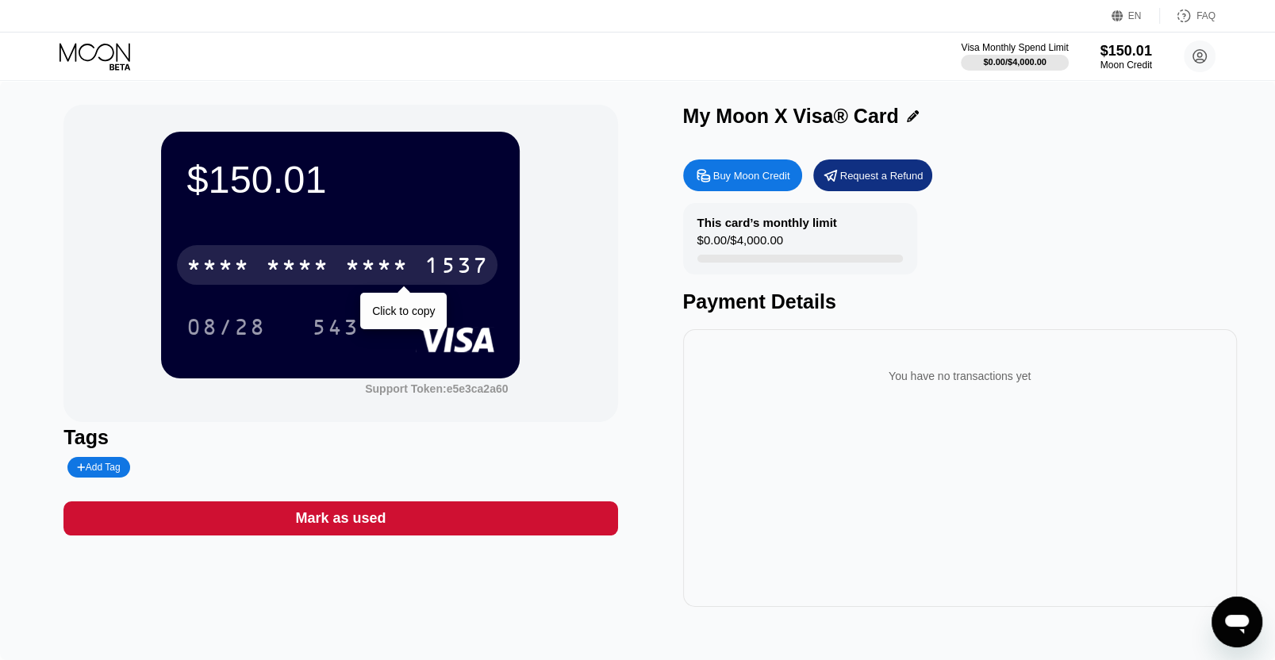
click at [363, 262] on div "* * * *" at bounding box center [376, 267] width 63 height 25
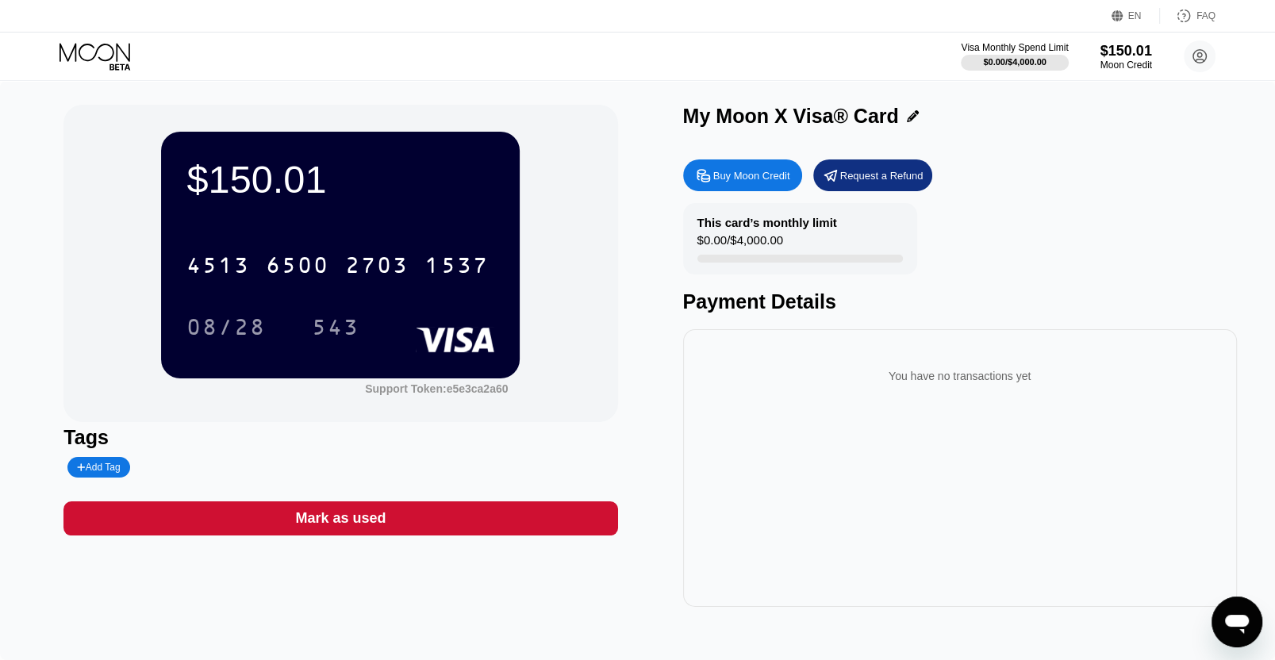
click at [93, 43] on icon at bounding box center [97, 57] width 74 height 28
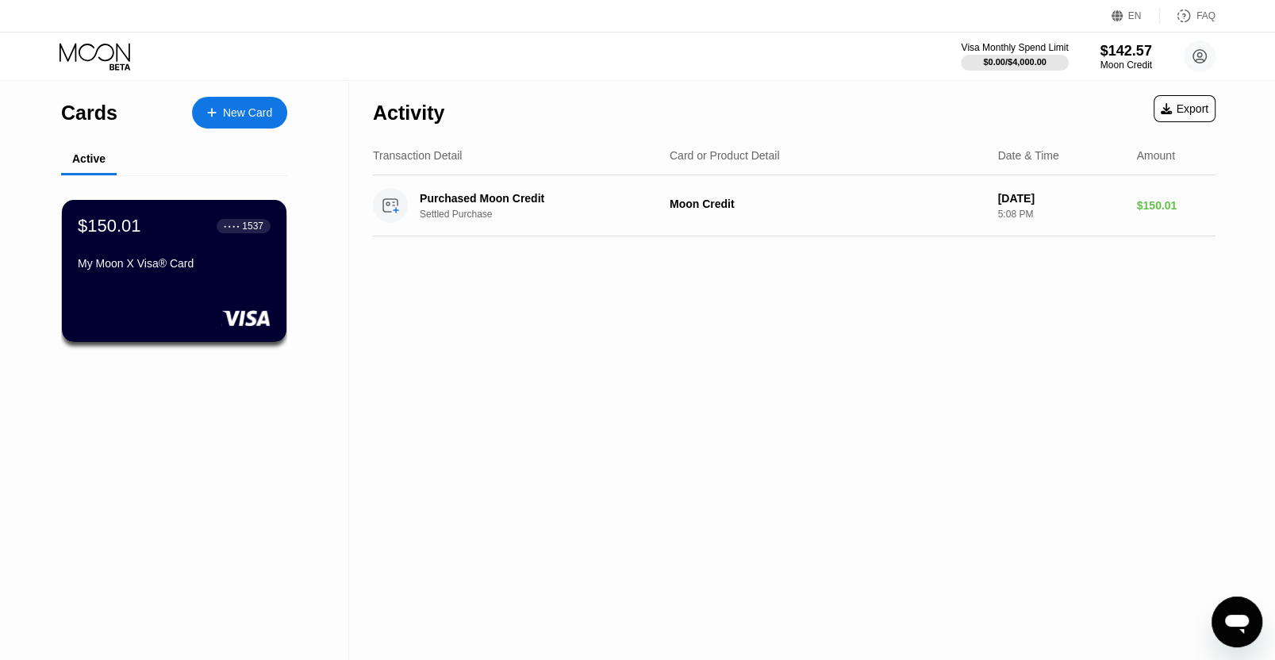
click at [239, 90] on div "Cards New Card" at bounding box center [174, 109] width 226 height 56
click at [233, 93] on div "Cards New Card" at bounding box center [174, 109] width 226 height 56
click at [236, 117] on div "New Card" at bounding box center [247, 112] width 49 height 13
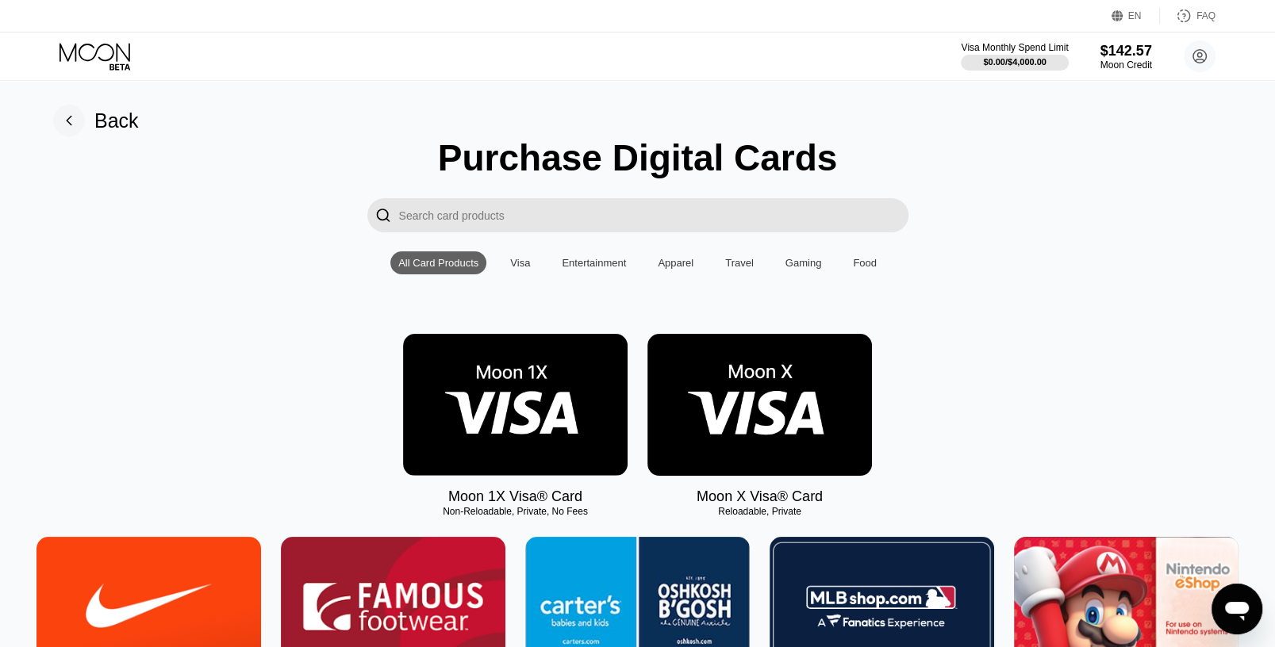
click at [498, 401] on img at bounding box center [515, 405] width 225 height 142
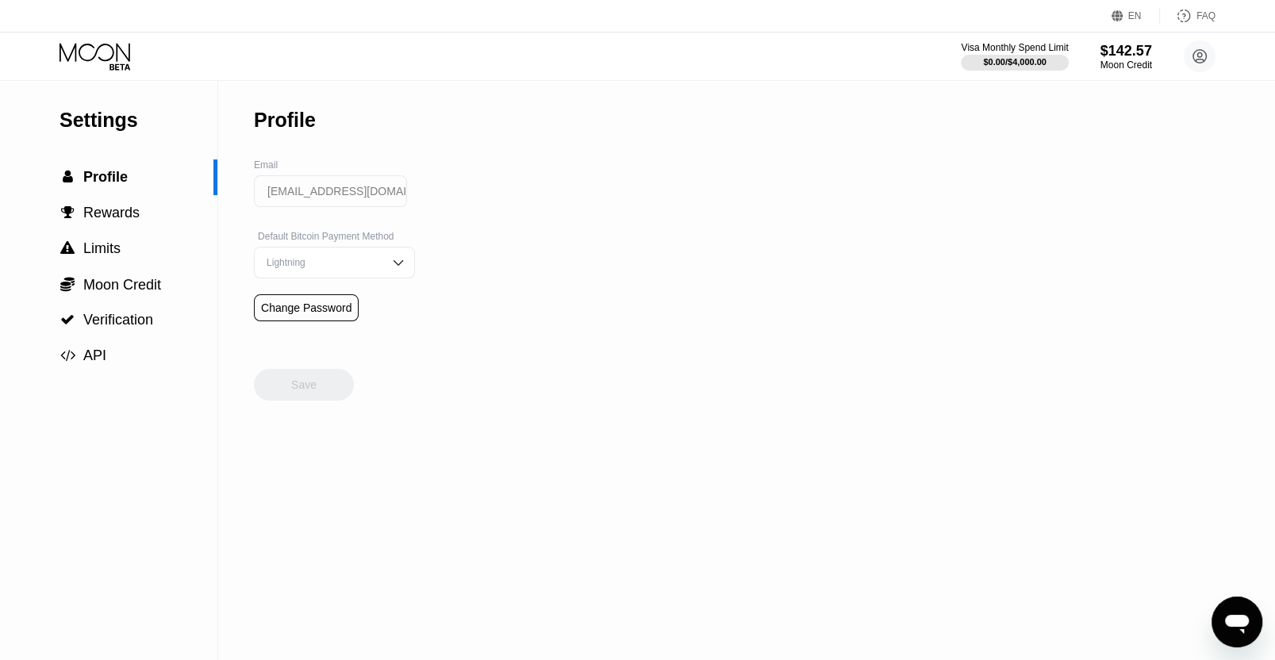
click at [91, 49] on icon at bounding box center [97, 57] width 74 height 28
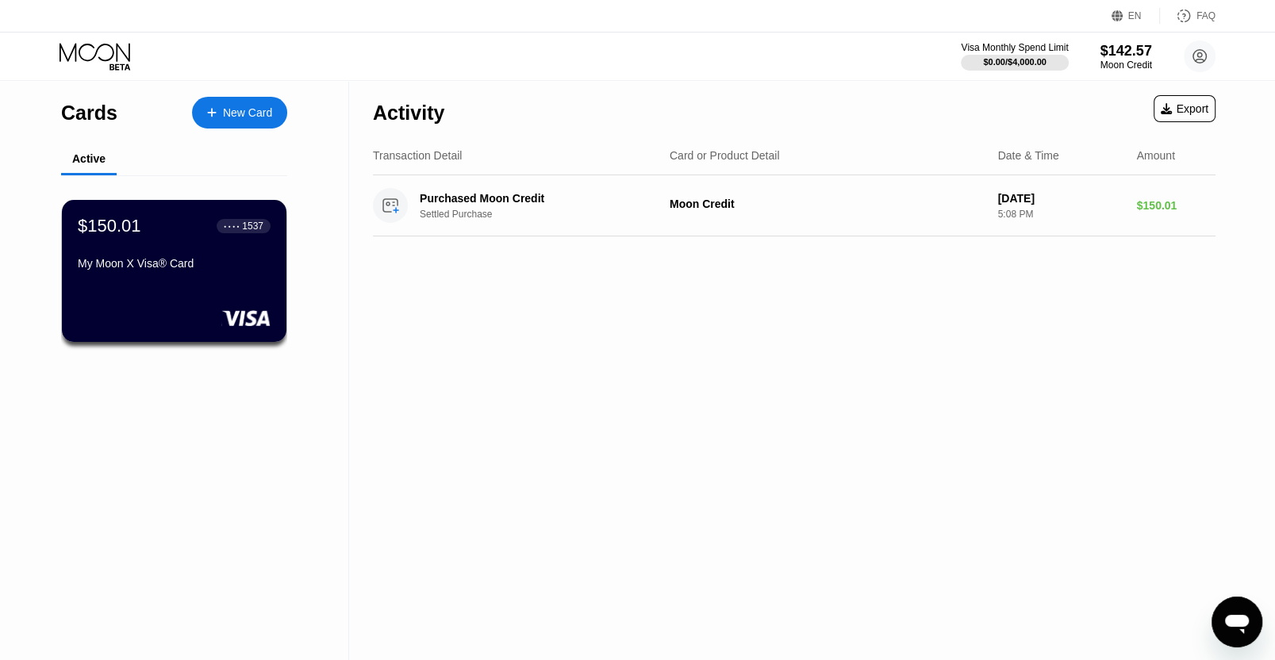
click at [225, 110] on div "New Card" at bounding box center [247, 112] width 49 height 13
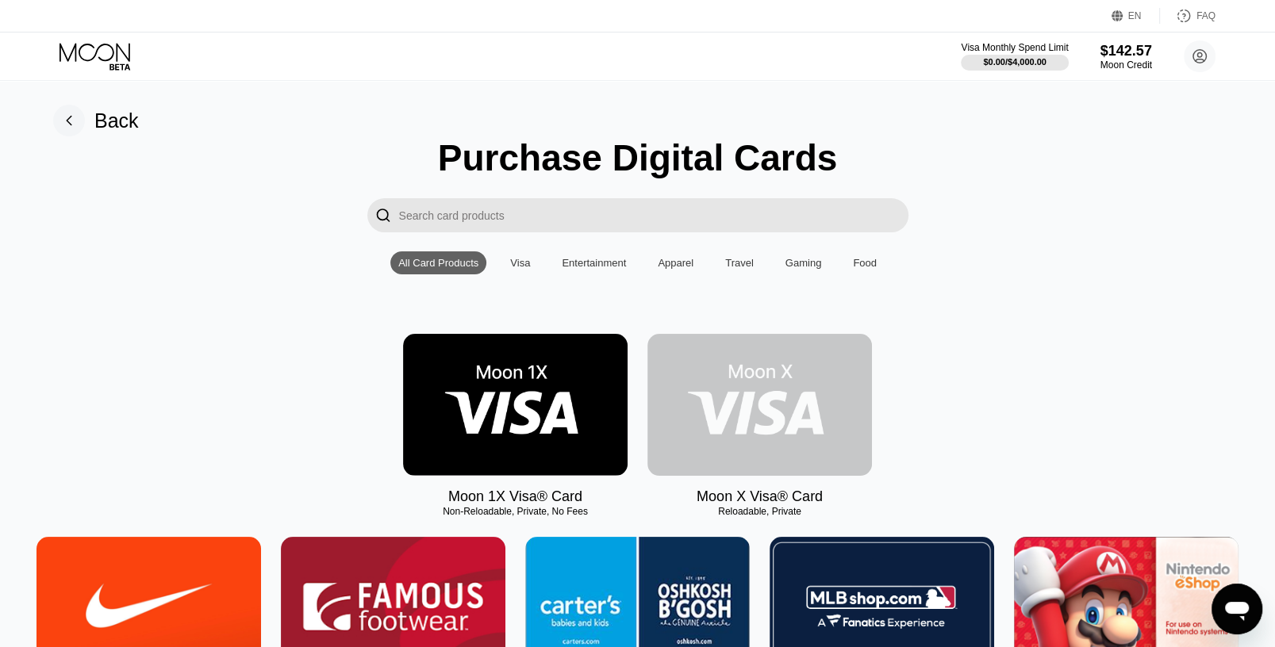
click at [785, 387] on img at bounding box center [759, 405] width 225 height 142
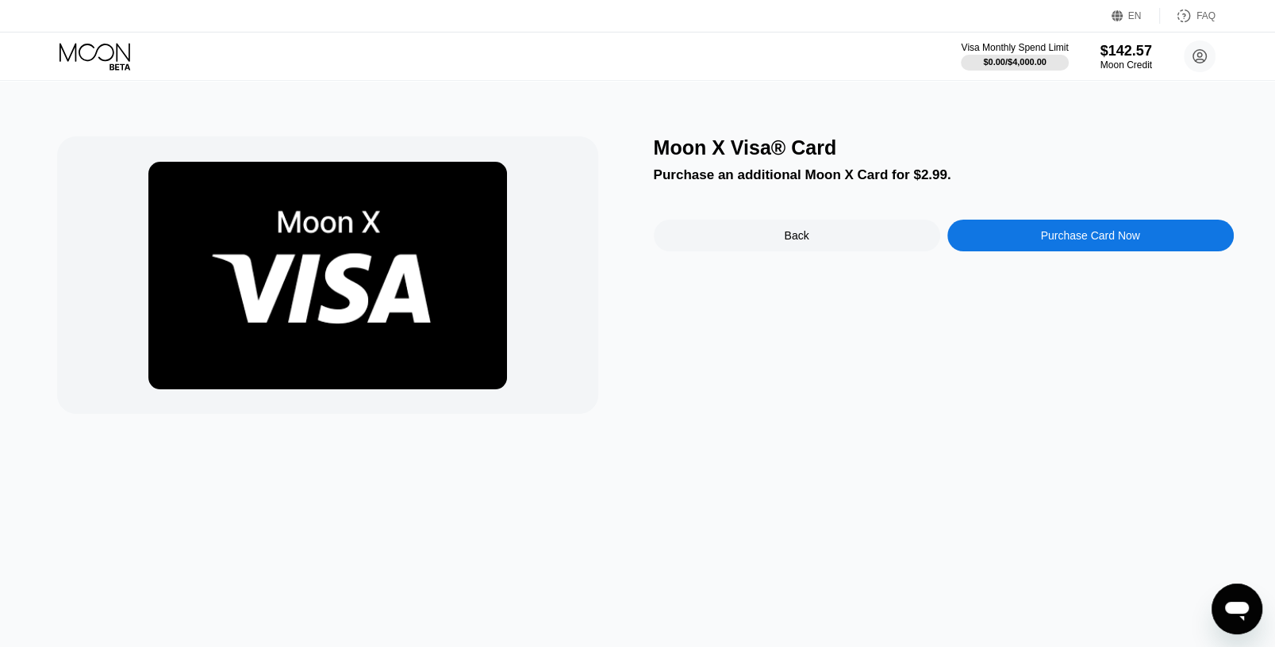
click at [1050, 242] on div "Purchase Card Now" at bounding box center [1089, 235] width 99 height 13
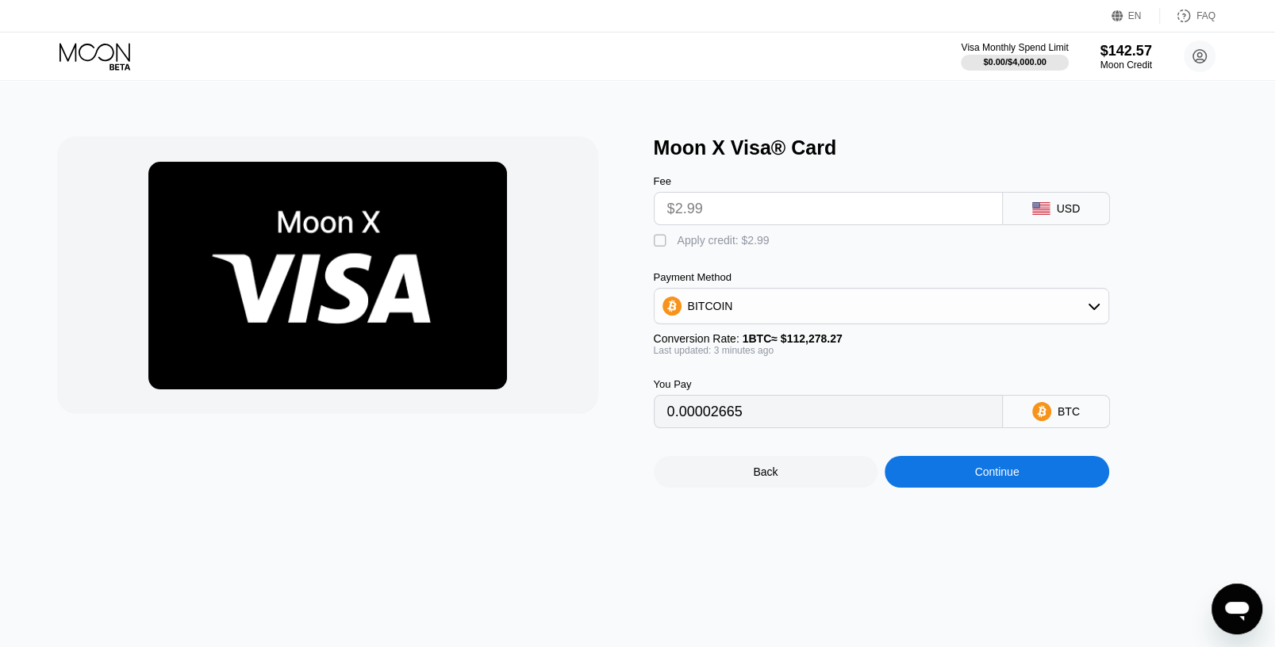
click at [659, 244] on div "" at bounding box center [662, 241] width 16 height 16
type input "0"
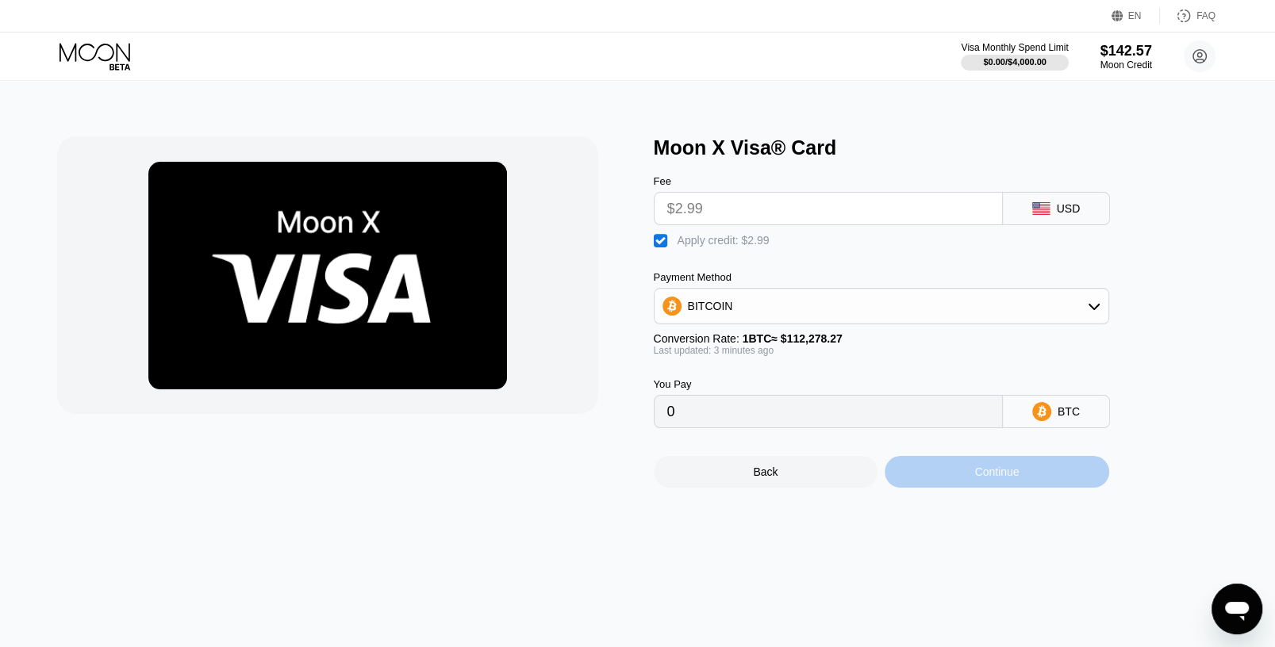
click at [939, 478] on div "Continue" at bounding box center [997, 472] width 225 height 32
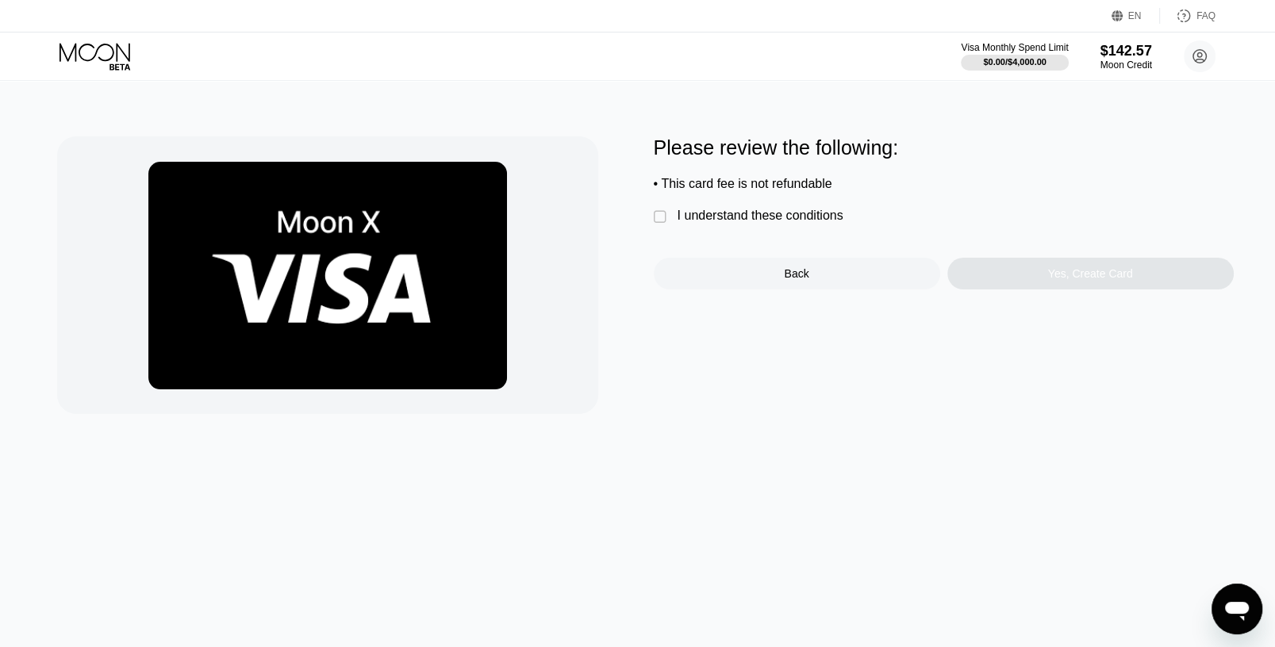
click at [648, 228] on div "Please review the following: • This card fee is not refundable  I understand t…" at bounding box center [637, 275] width 1160 height 278
click at [692, 223] on div "I understand these conditions" at bounding box center [761, 216] width 166 height 14
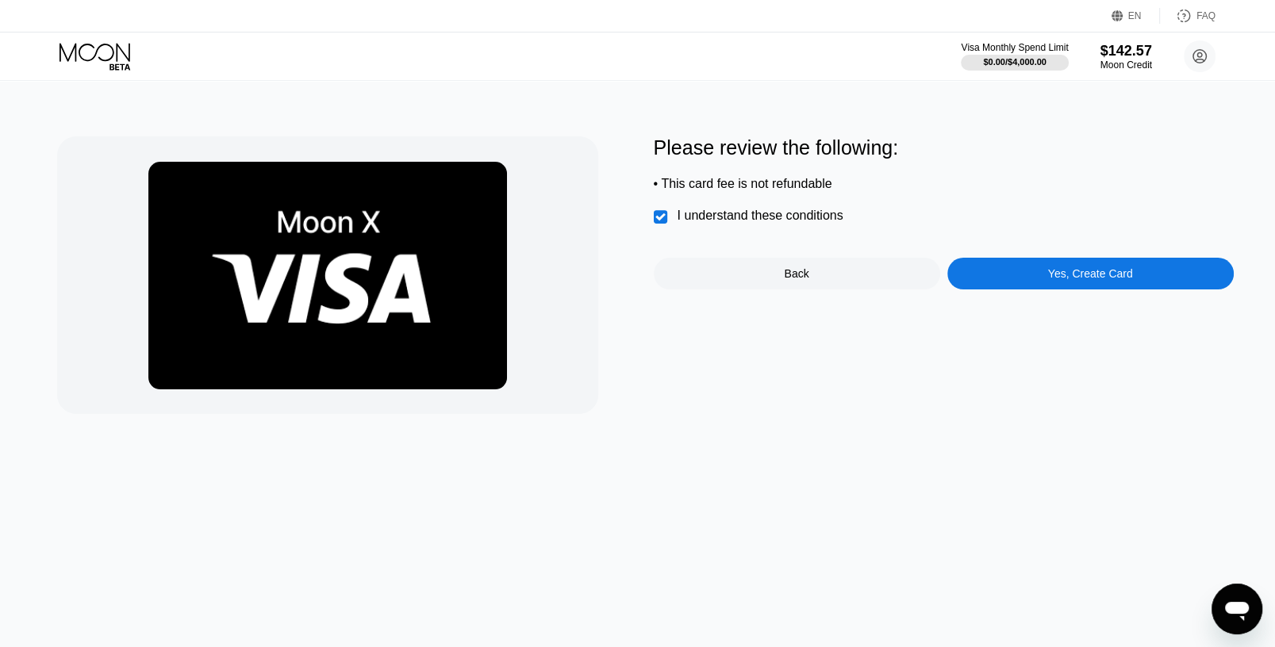
click at [1190, 282] on div "Yes, Create Card" at bounding box center [1090, 274] width 286 height 32
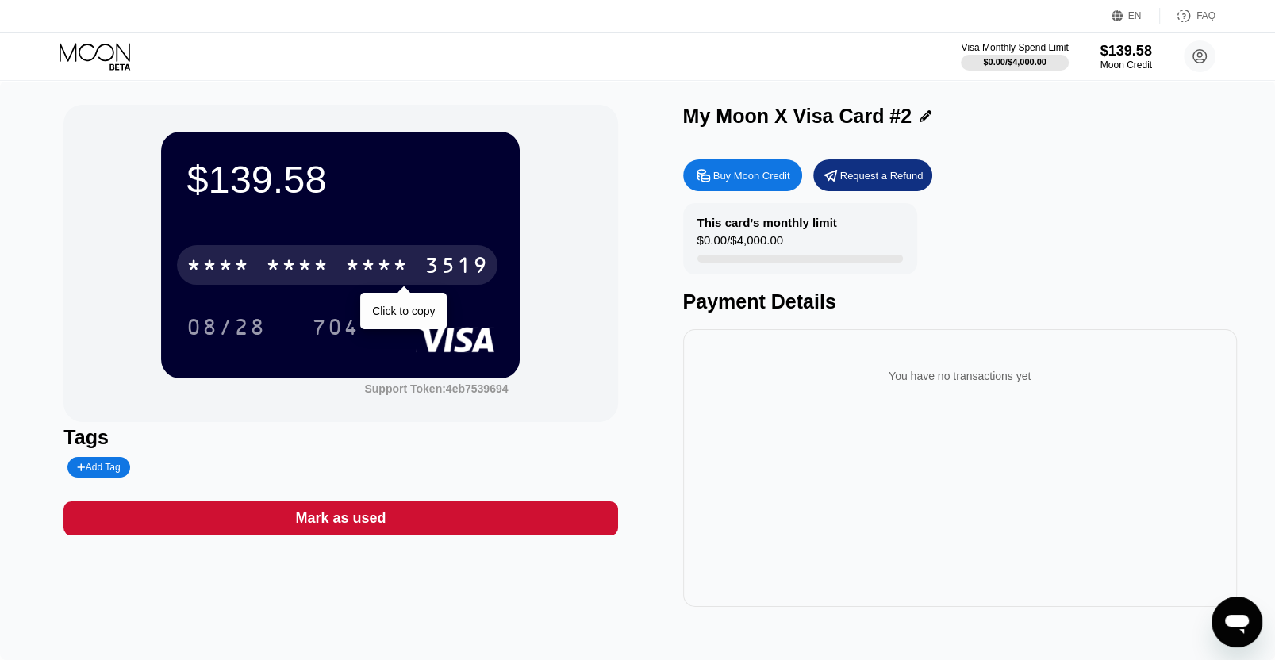
click at [369, 267] on div "* * * *" at bounding box center [376, 267] width 63 height 25
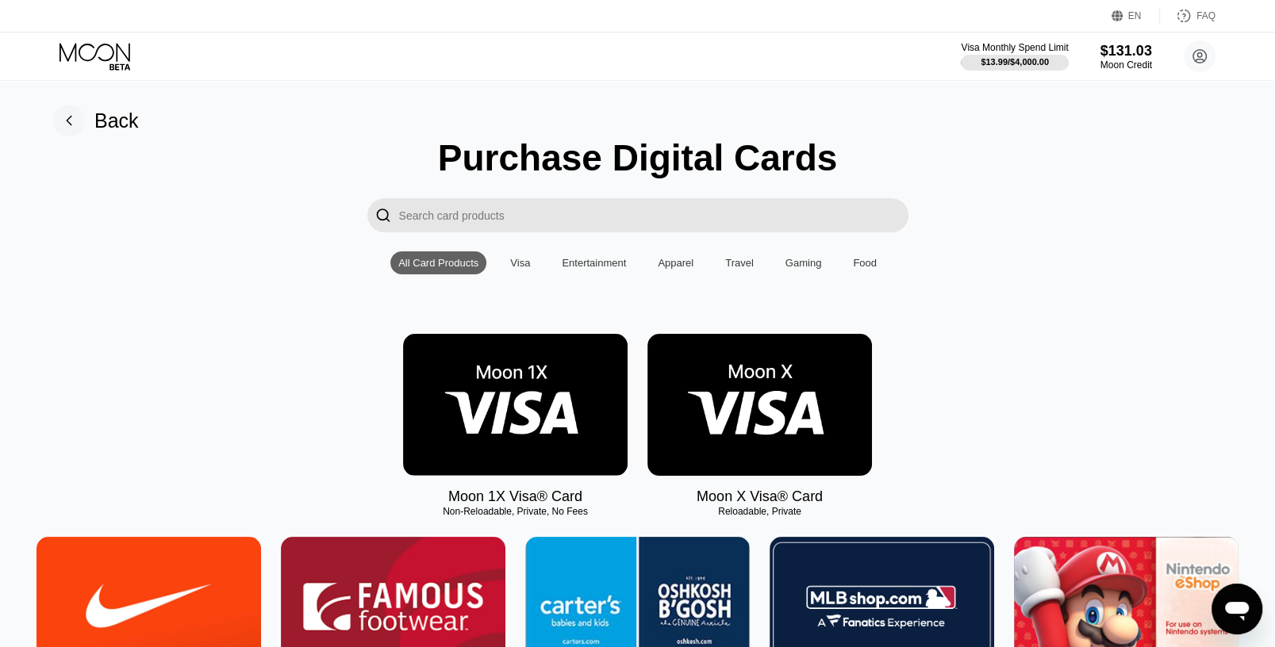
click at [702, 476] on img at bounding box center [759, 405] width 225 height 142
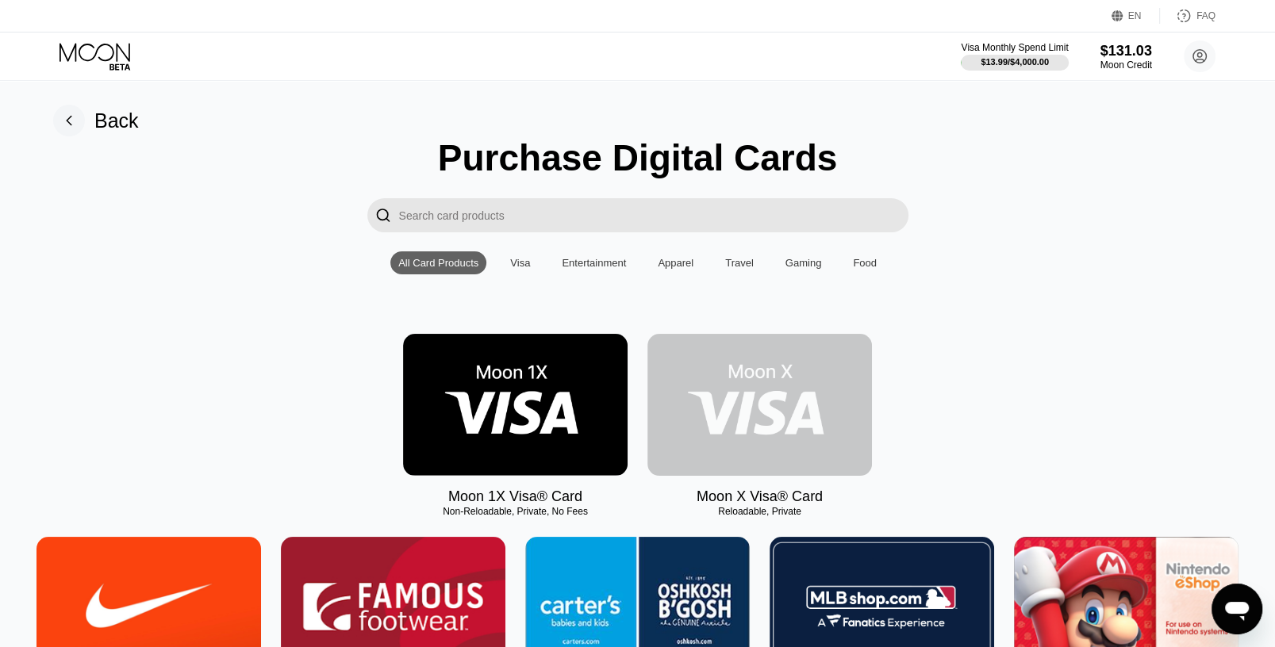
click at [755, 414] on img at bounding box center [759, 405] width 225 height 142
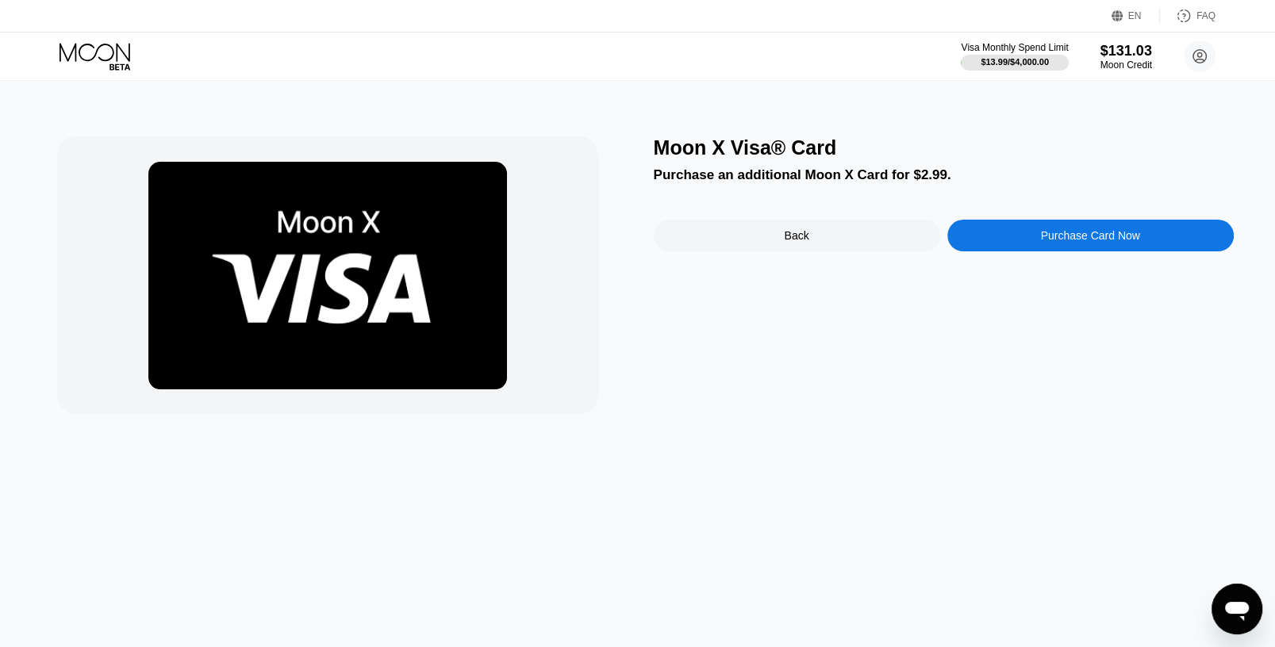
click at [1072, 242] on div "Purchase Card Now" at bounding box center [1089, 235] width 99 height 13
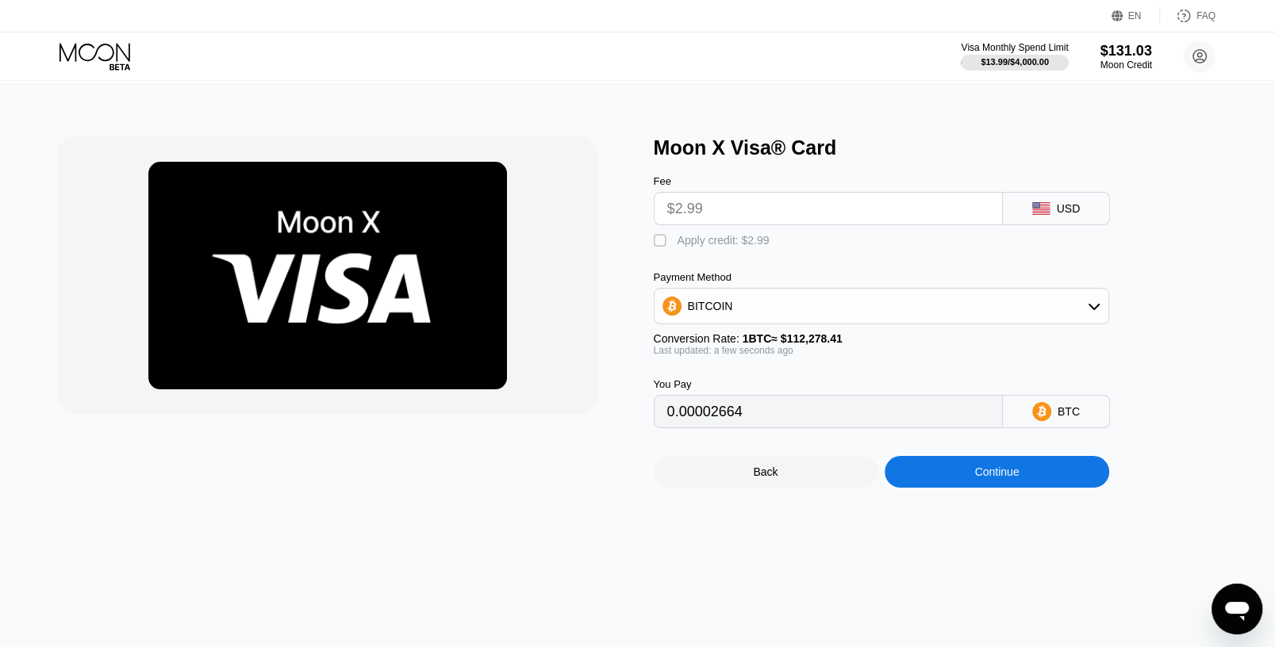
click at [665, 247] on div "" at bounding box center [662, 241] width 16 height 16
type input "0"
click at [981, 478] on div "Continue" at bounding box center [996, 472] width 44 height 13
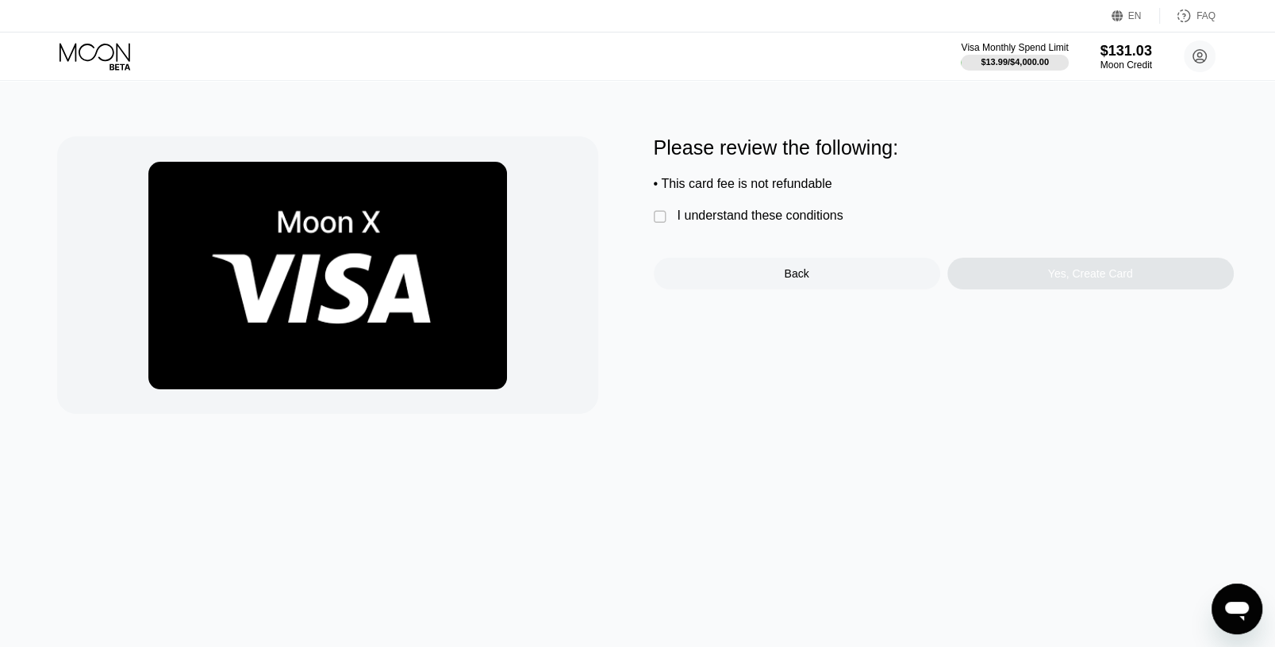
click at [743, 215] on div "I understand these conditions" at bounding box center [761, 216] width 166 height 14
click at [1033, 272] on div "Yes, Create Card" at bounding box center [1090, 274] width 286 height 32
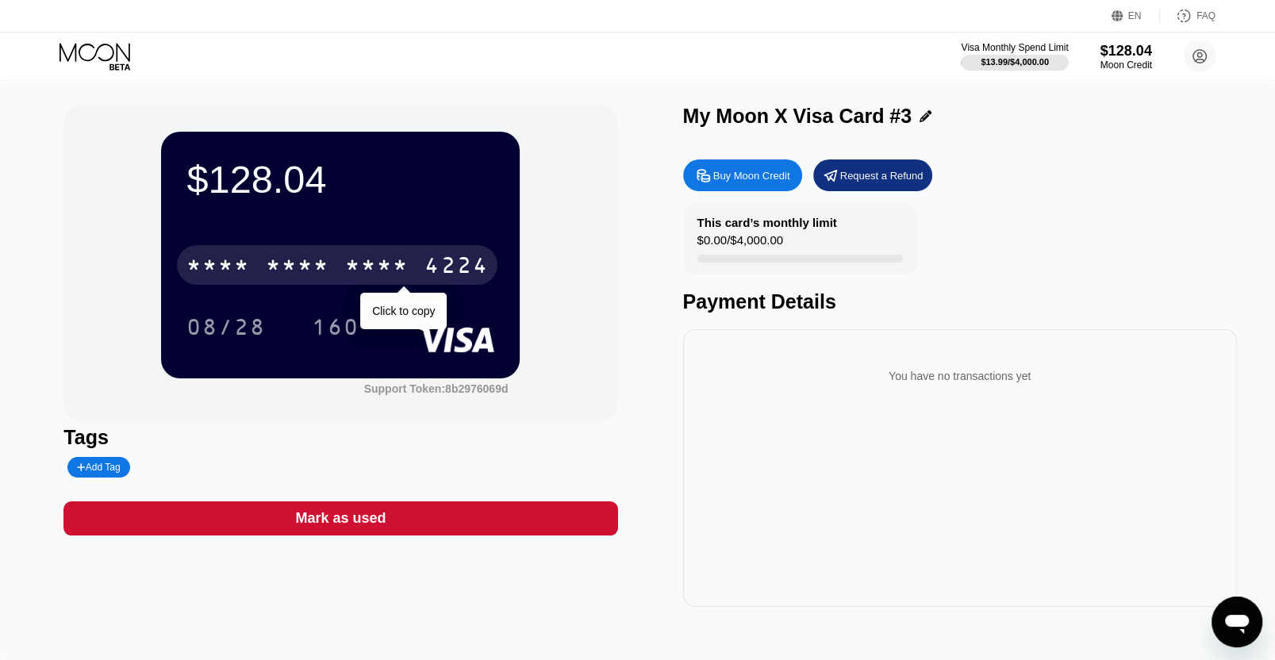
click at [371, 276] on div "* * * *" at bounding box center [376, 267] width 63 height 25
click at [359, 265] on div "2184" at bounding box center [376, 267] width 63 height 25
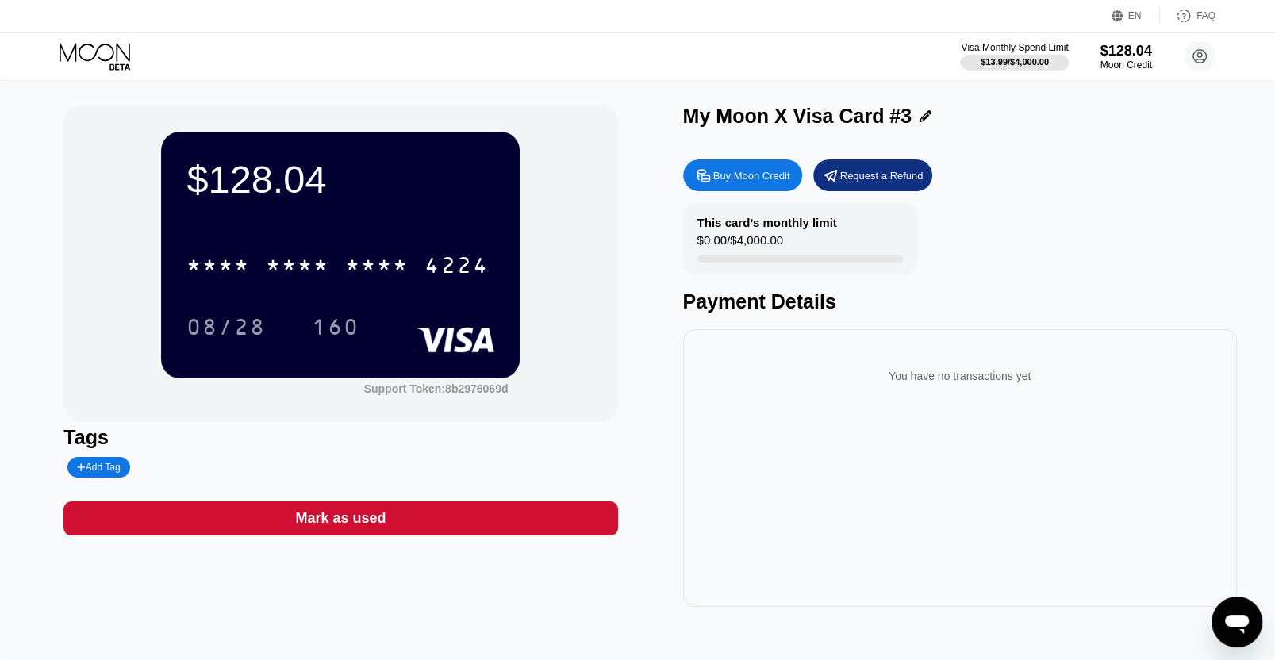
click at [106, 43] on icon at bounding box center [97, 57] width 74 height 28
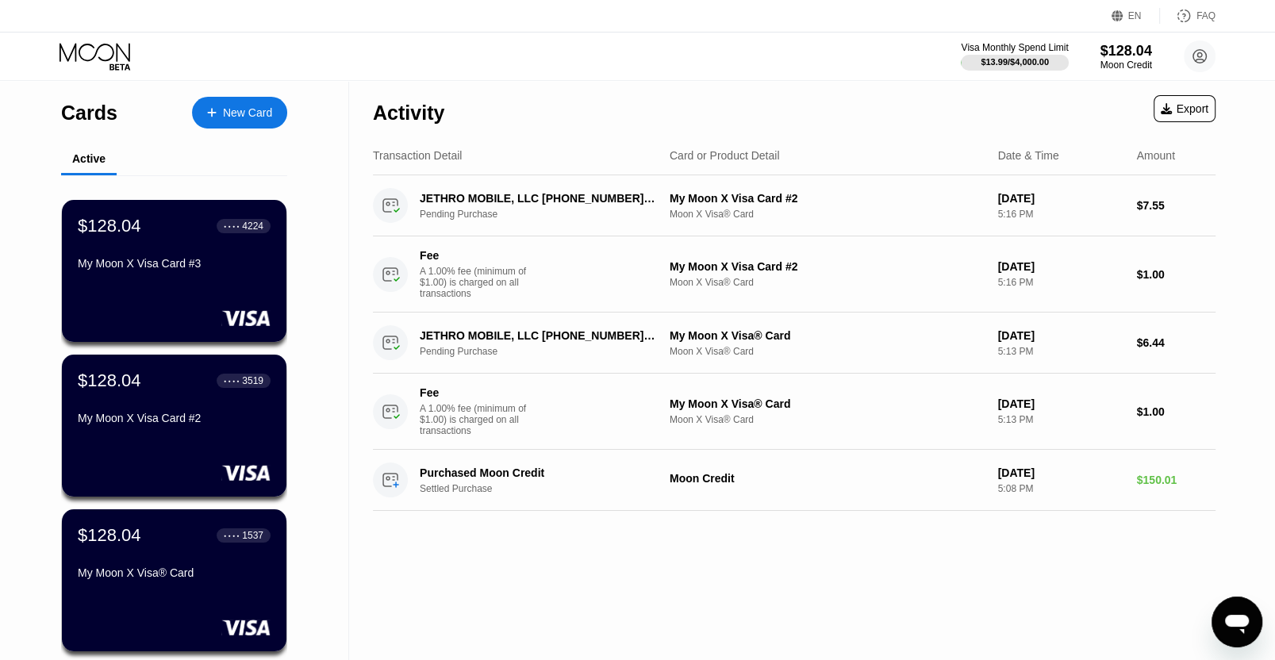
click at [288, 102] on div "Cards New Card Active $128.04 ● ● ● ● 4224 My Moon X Visa Card #3 $128.04 ● ● ●…" at bounding box center [174, 391] width 349 height 620
click at [263, 109] on div "New Card" at bounding box center [247, 112] width 49 height 13
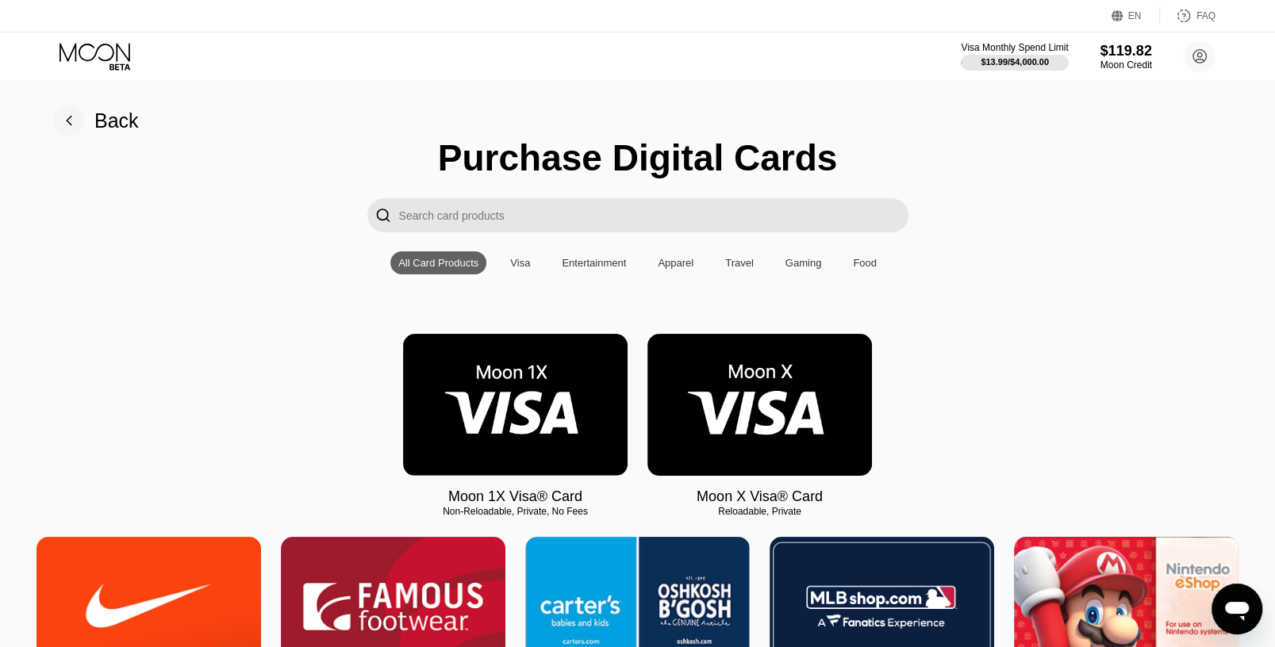
click at [821, 438] on img at bounding box center [759, 405] width 225 height 142
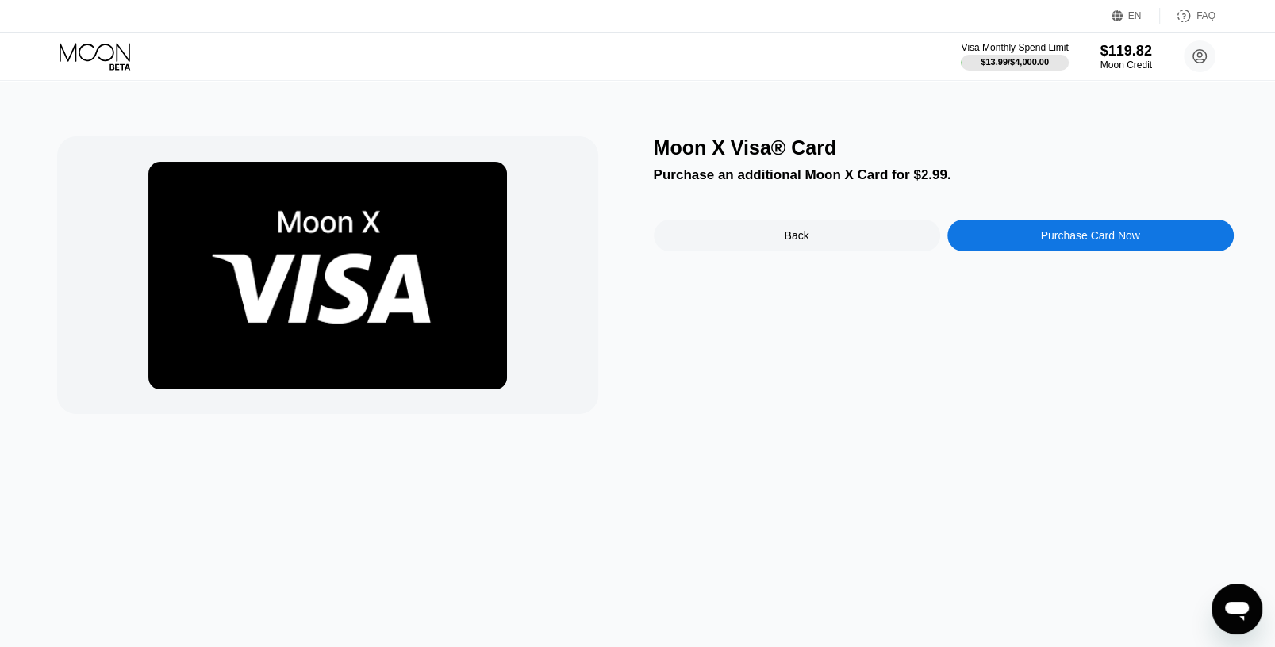
click at [1045, 238] on div "Purchase Card Now" at bounding box center [1089, 235] width 99 height 13
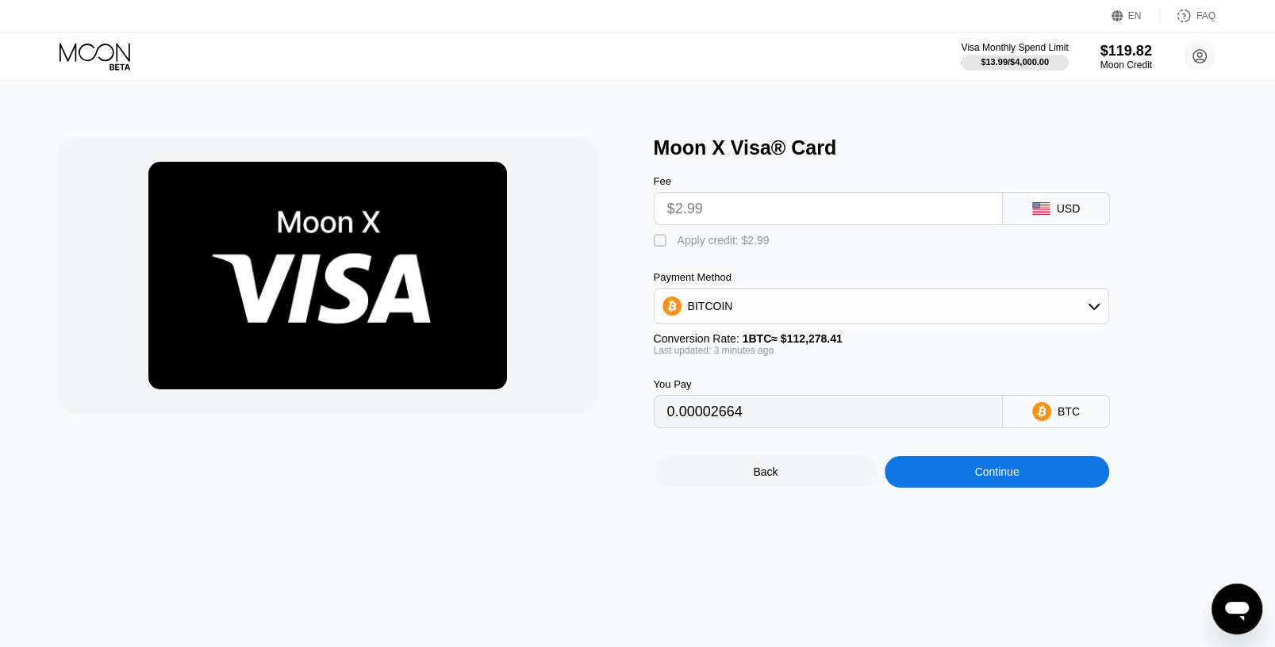
click at [663, 242] on div " Apply credit: $2.99" at bounding box center [716, 241] width 124 height 16
type input "0"
click at [1010, 474] on div "Continue" at bounding box center [997, 472] width 225 height 32
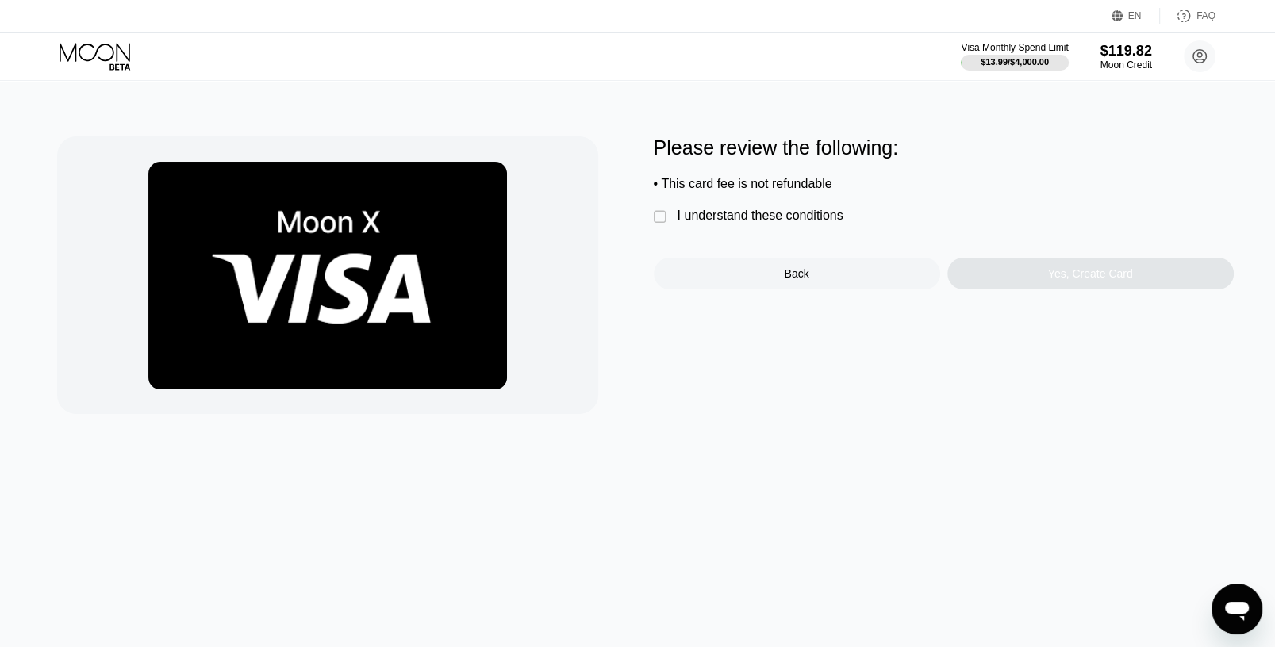
click at [831, 223] on div "I understand these conditions" at bounding box center [761, 216] width 166 height 14
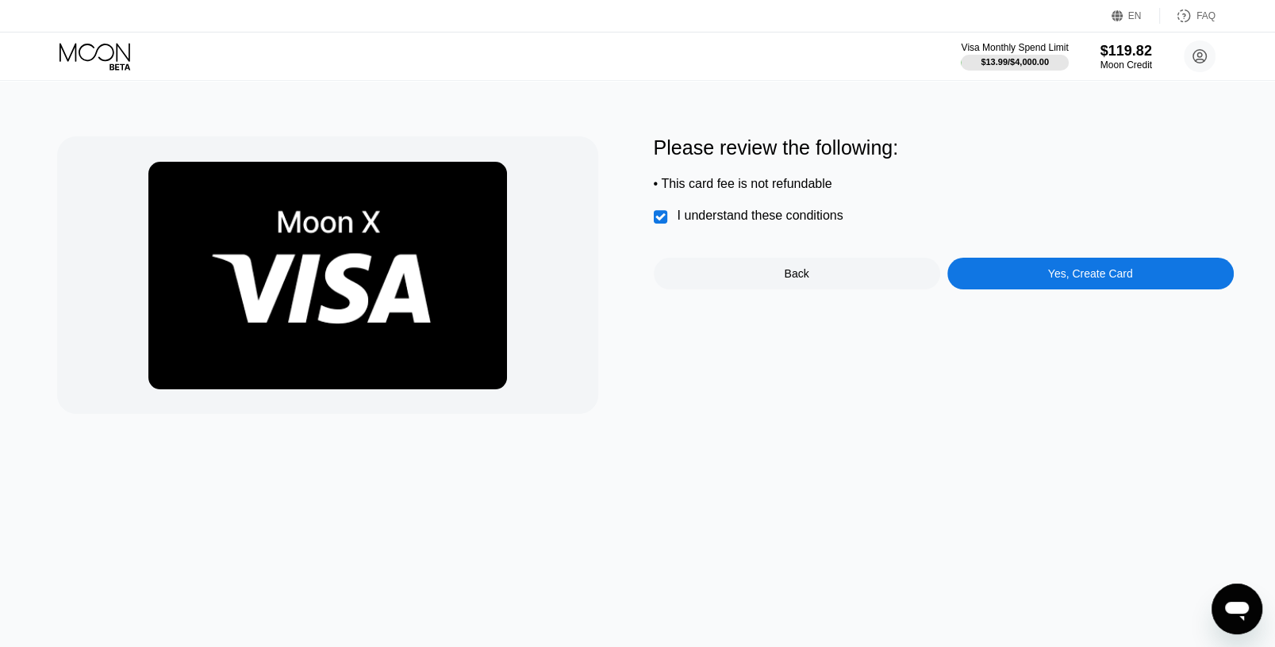
click at [1096, 276] on div "Yes, Create Card" at bounding box center [1090, 273] width 85 height 13
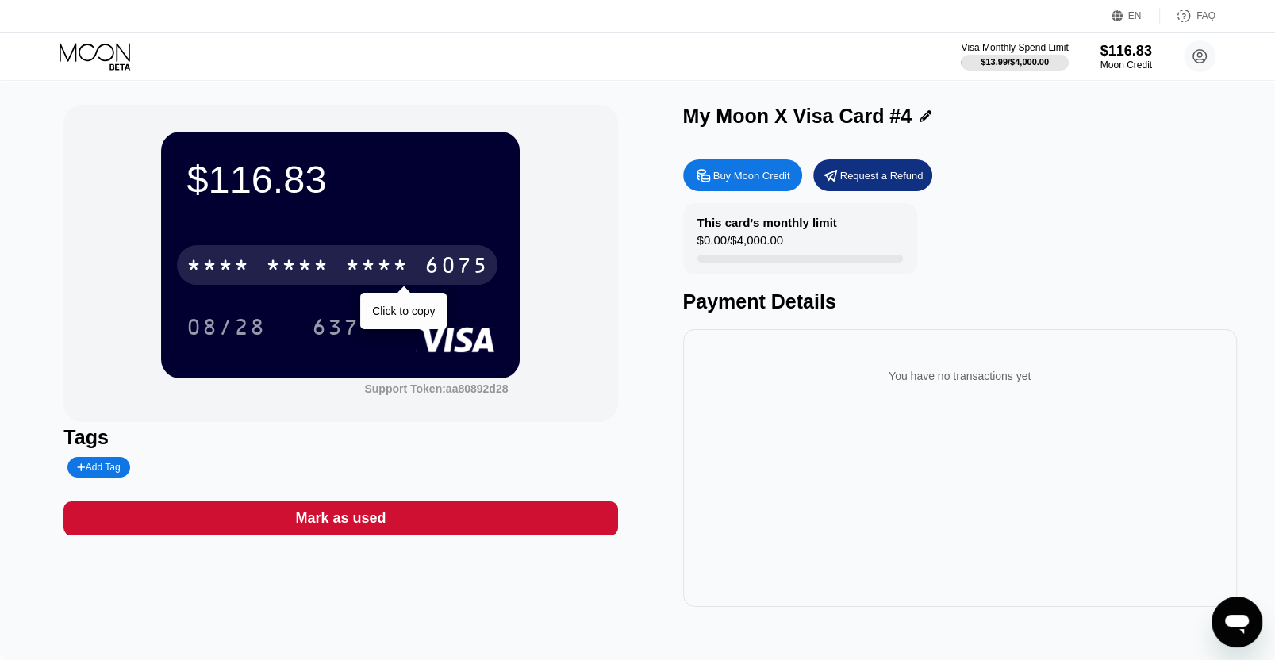
click at [413, 257] on div "* * * * * * * * * * * * 6075" at bounding box center [337, 265] width 321 height 40
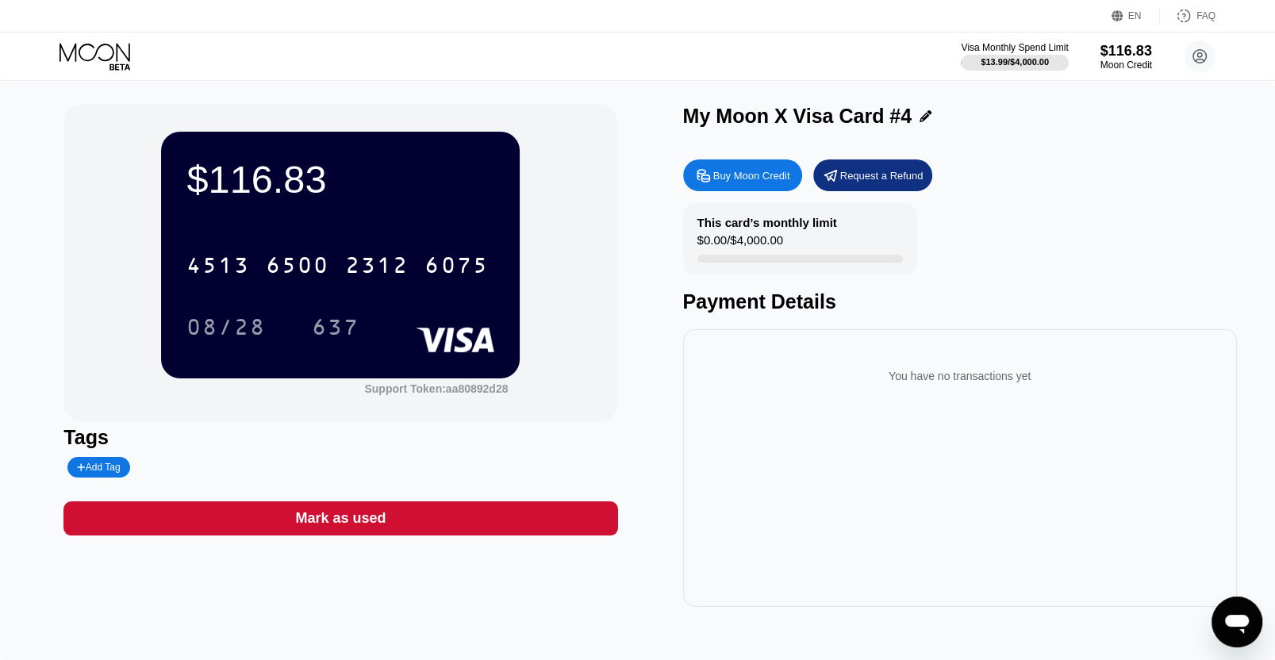
click at [112, 21] on div "EN Language Select an item Save FAQ" at bounding box center [637, 16] width 1275 height 33
click at [99, 59] on icon at bounding box center [97, 57] width 74 height 28
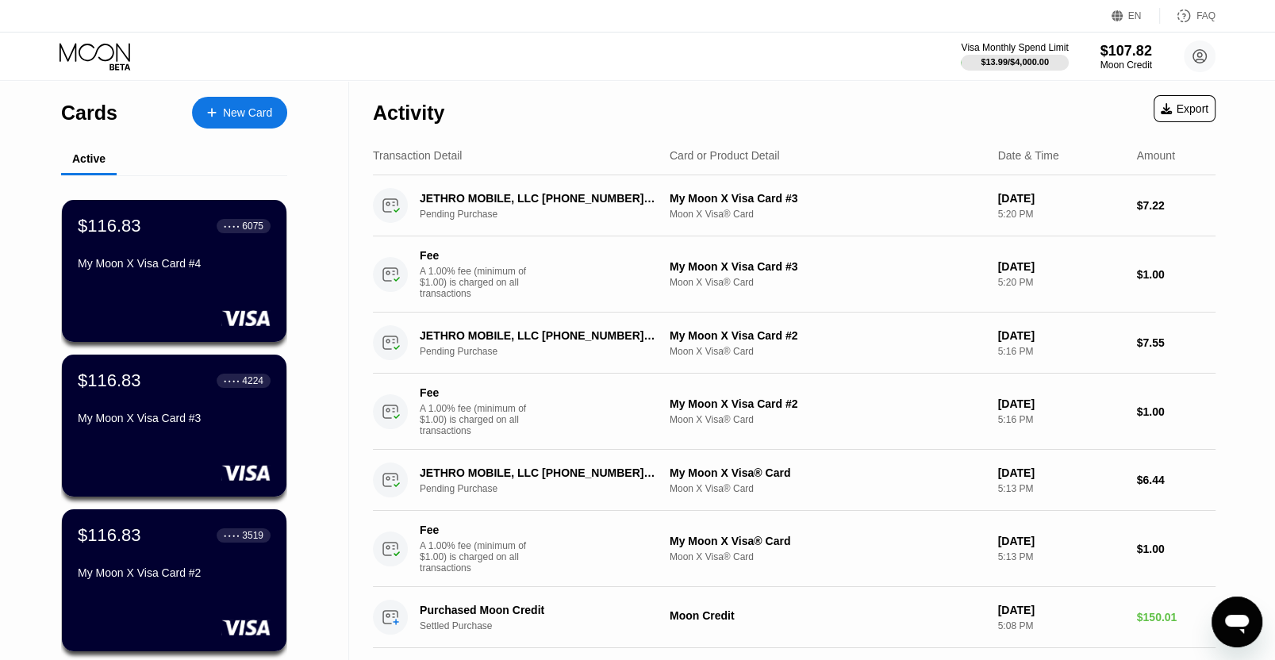
click at [260, 102] on div "New Card" at bounding box center [239, 113] width 95 height 32
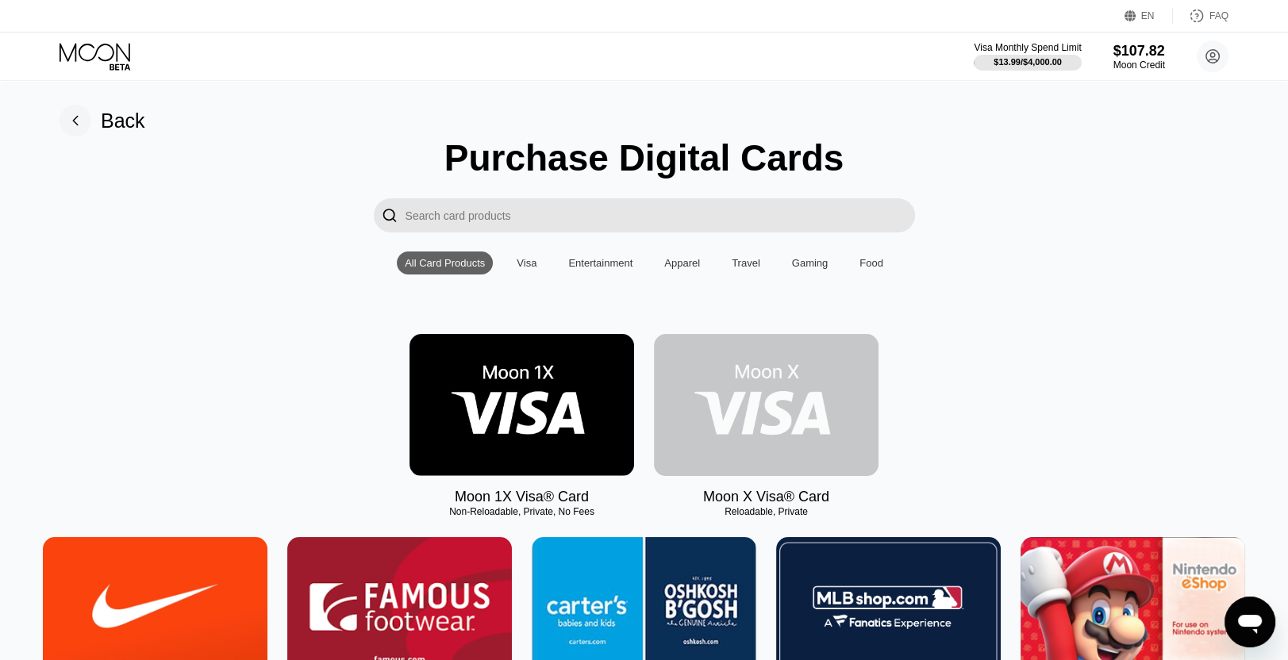
click at [717, 359] on img at bounding box center [766, 405] width 225 height 142
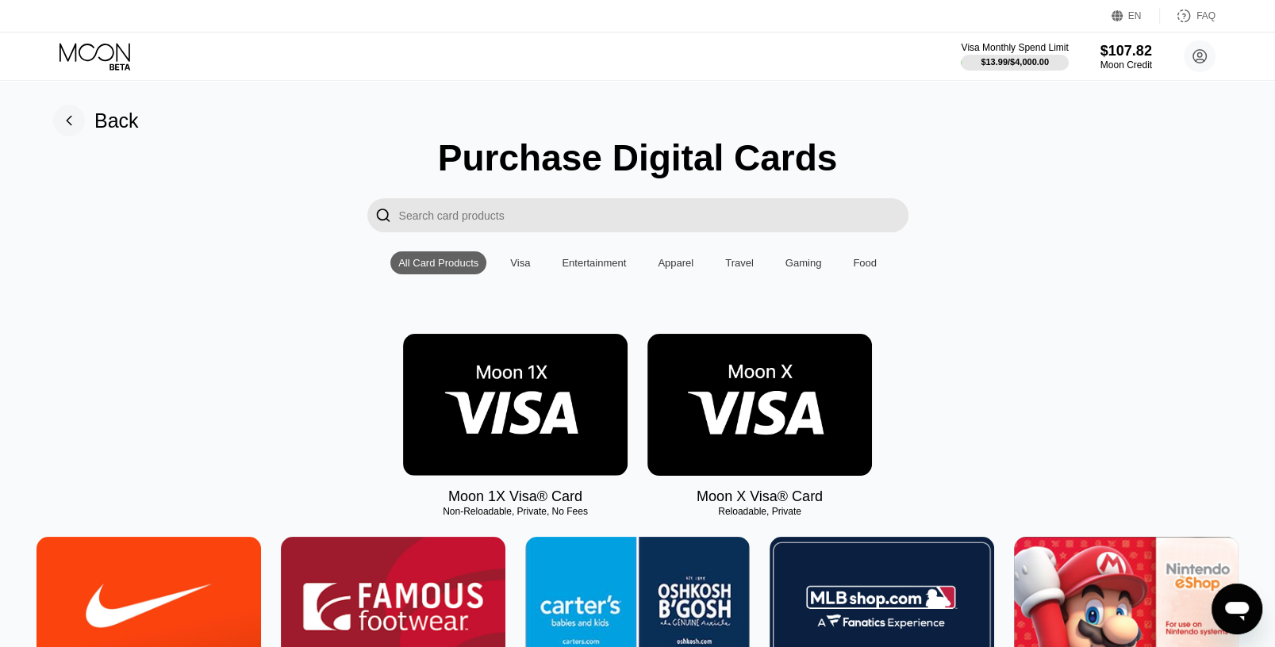
click at [802, 441] on img at bounding box center [759, 405] width 225 height 142
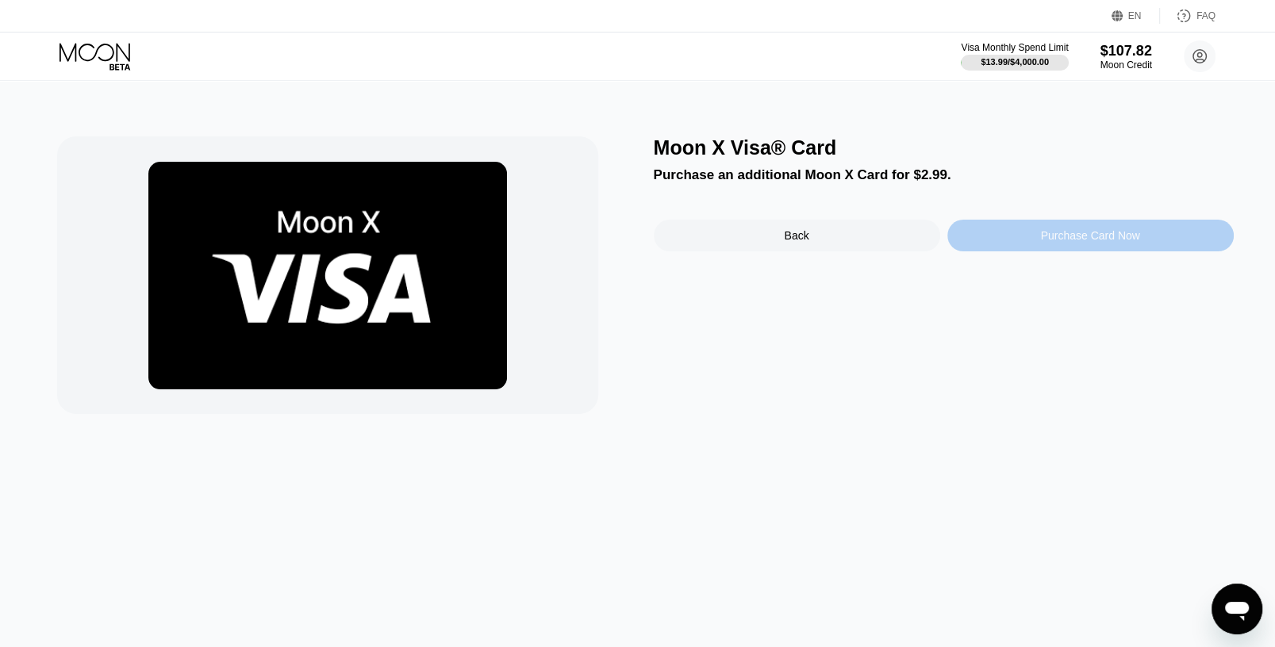
click at [1124, 242] on div "Purchase Card Now" at bounding box center [1089, 235] width 99 height 13
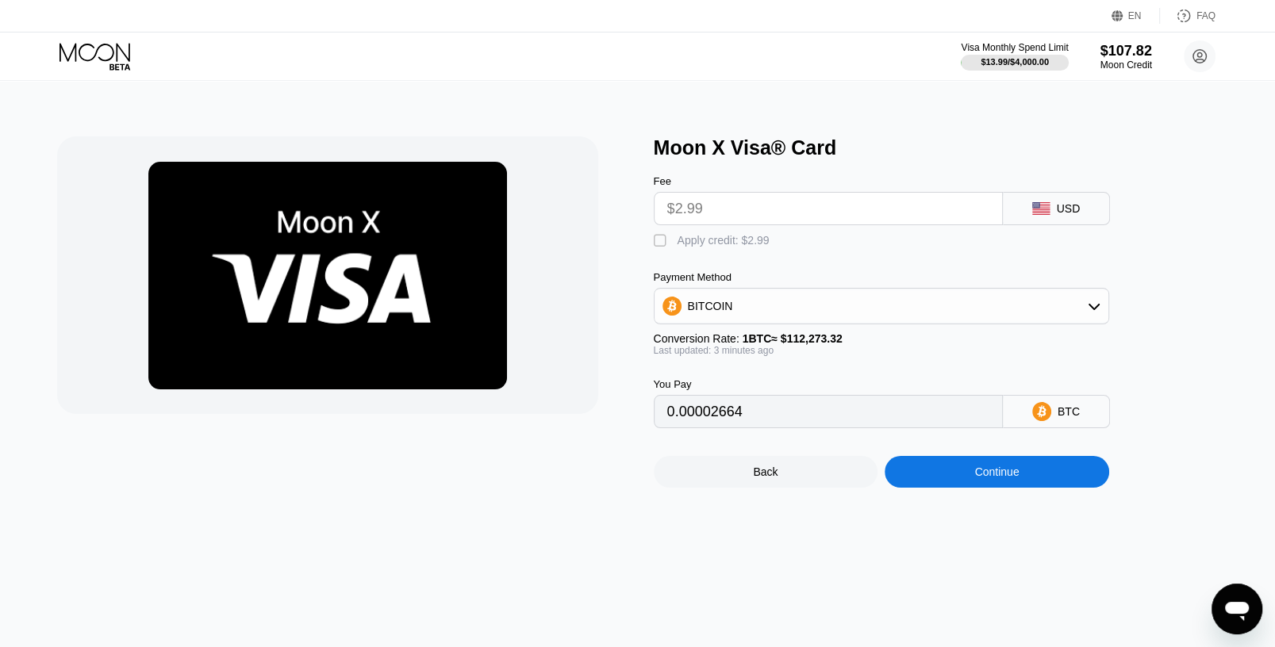
type input "0.00002663"
drag, startPoint x: 658, startPoint y: 242, endPoint x: 987, endPoint y: 495, distance: 415.3
click at [659, 241] on div "" at bounding box center [662, 241] width 16 height 16
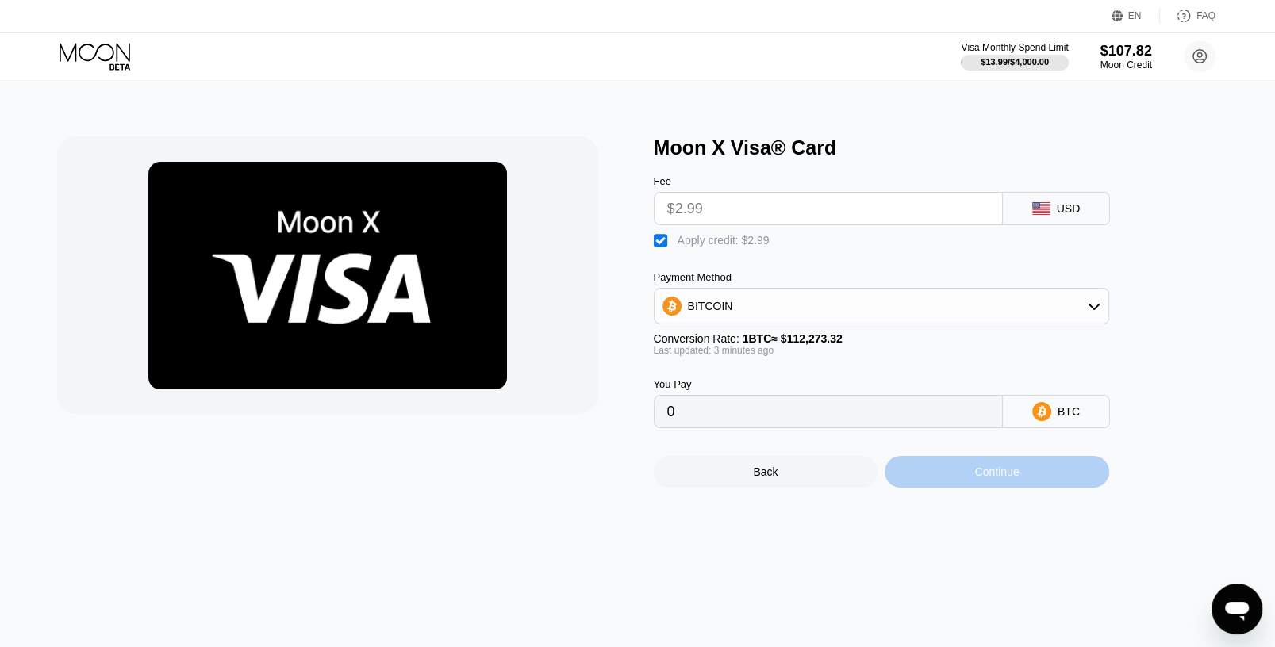
click at [987, 488] on div "Continue" at bounding box center [997, 472] width 225 height 32
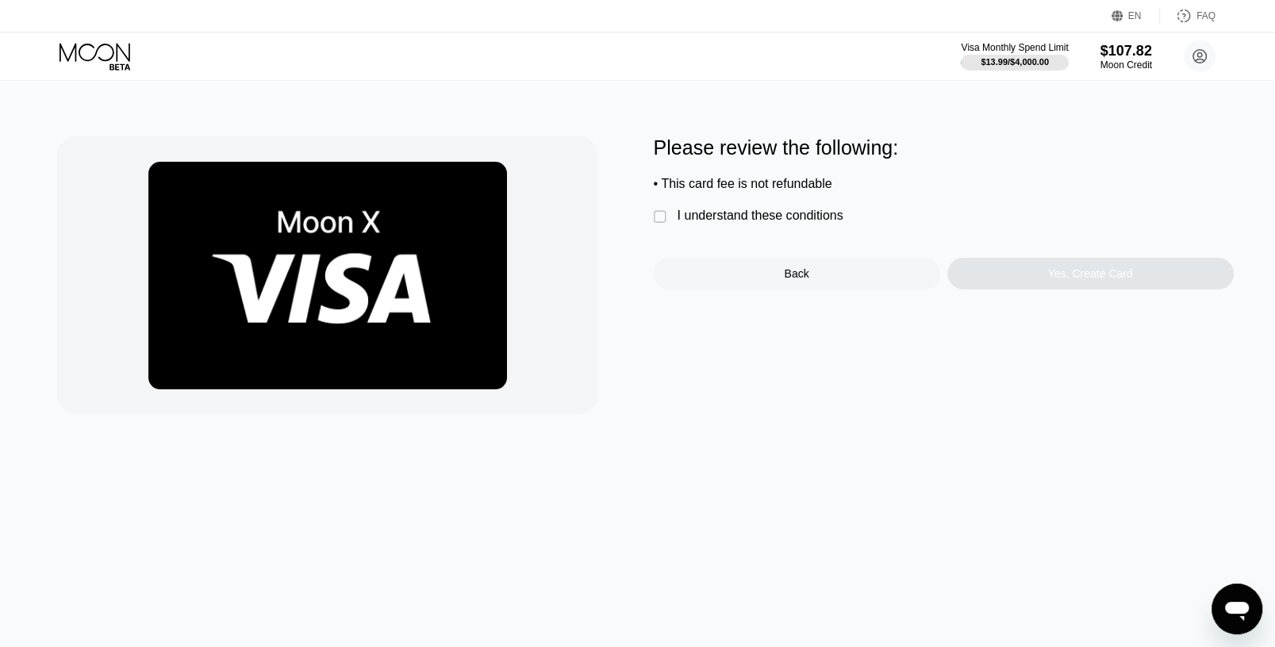
click at [801, 223] on div "I understand these conditions" at bounding box center [761, 216] width 166 height 14
click at [1024, 290] on div "Yes, Create Card" at bounding box center [1090, 274] width 286 height 32
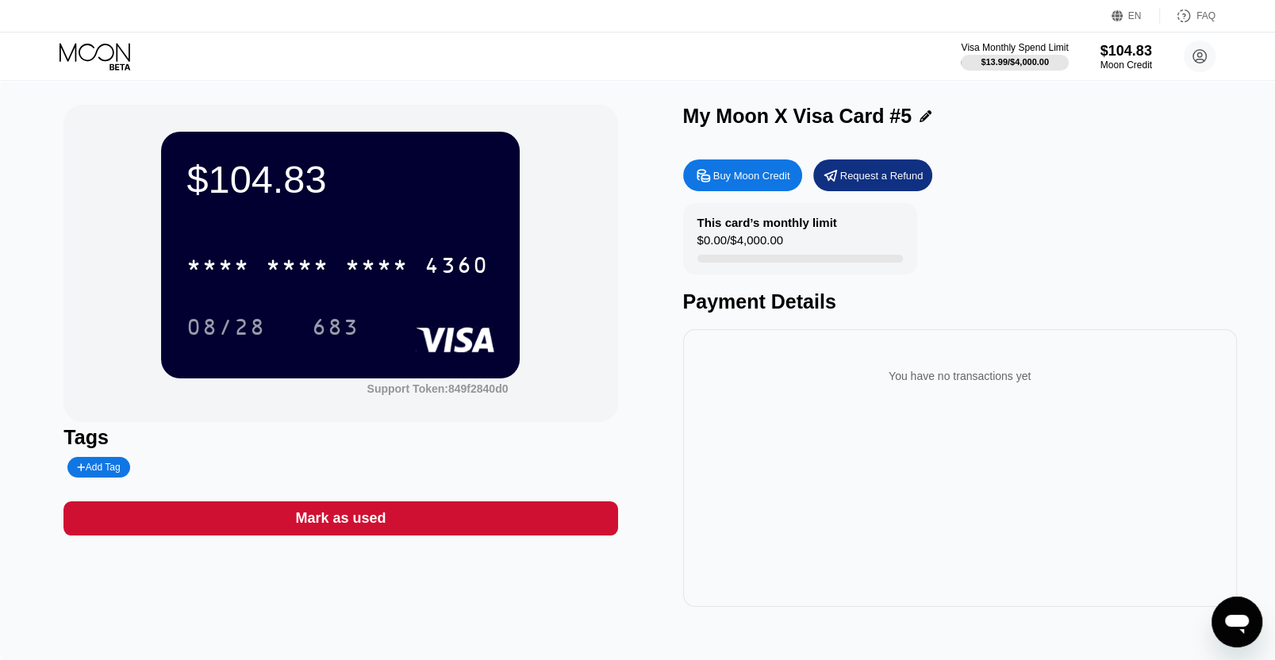
click at [270, 377] on div "$104.83 * * * * * * * * * * * * 4360 08/28 683" at bounding box center [340, 255] width 359 height 246
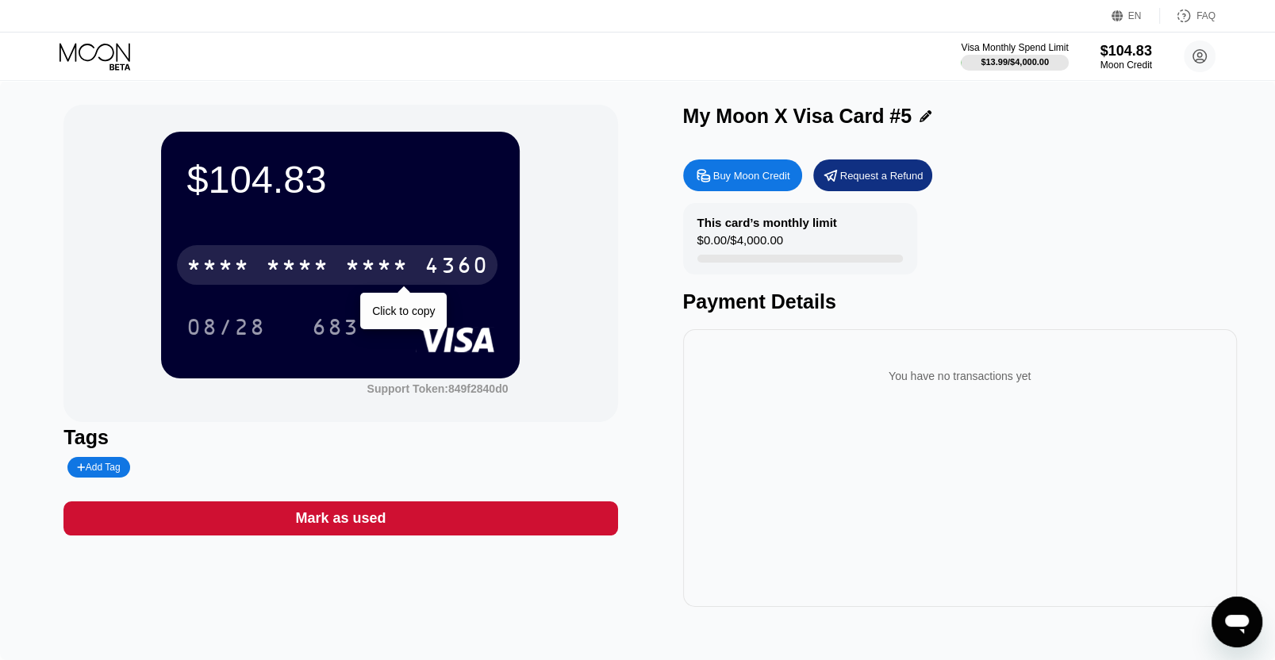
click at [376, 275] on div "* * * *" at bounding box center [376, 267] width 63 height 25
